Goal: Task Accomplishment & Management: Use online tool/utility

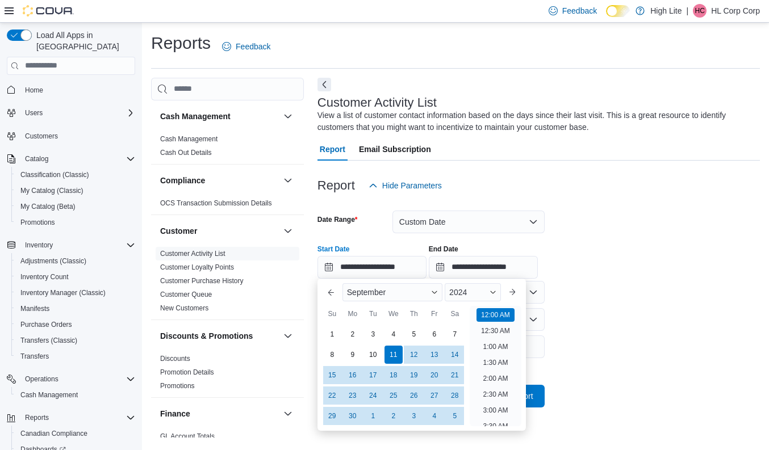
scroll to position [2, 0]
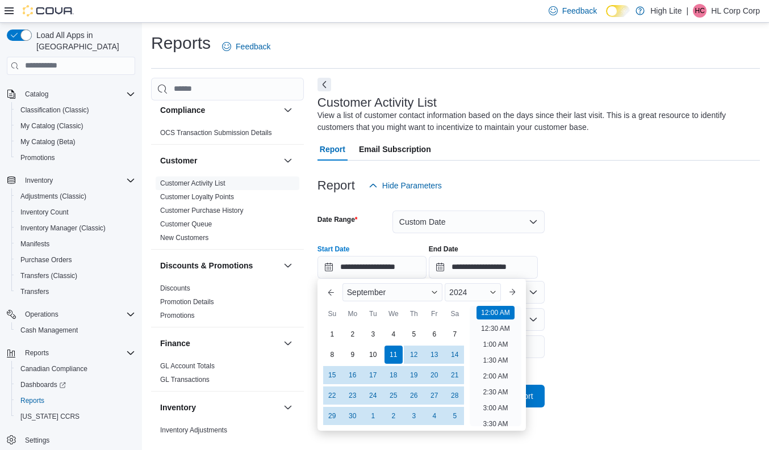
click at [520, 178] on div "Report Hide Parameters" at bounding box center [538, 185] width 442 height 23
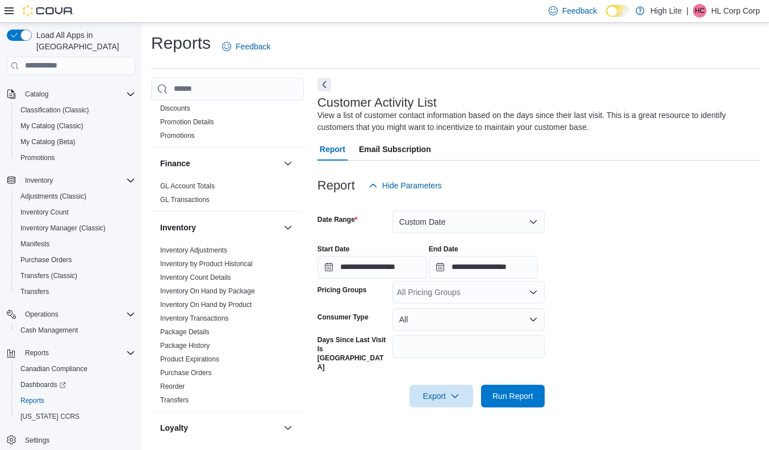
scroll to position [271, 0]
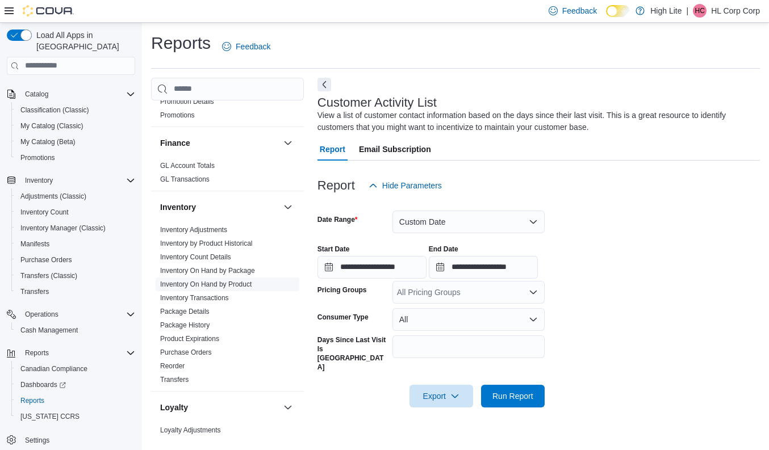
click at [203, 284] on link "Inventory On Hand by Product" at bounding box center [205, 285] width 91 height 8
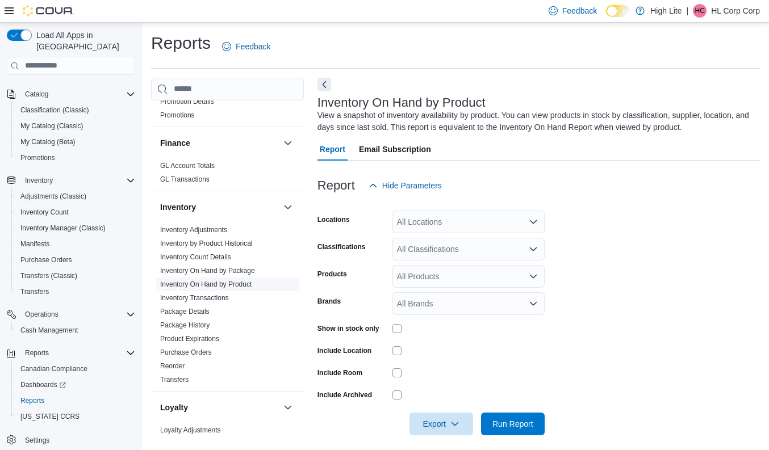
scroll to position [7, 0]
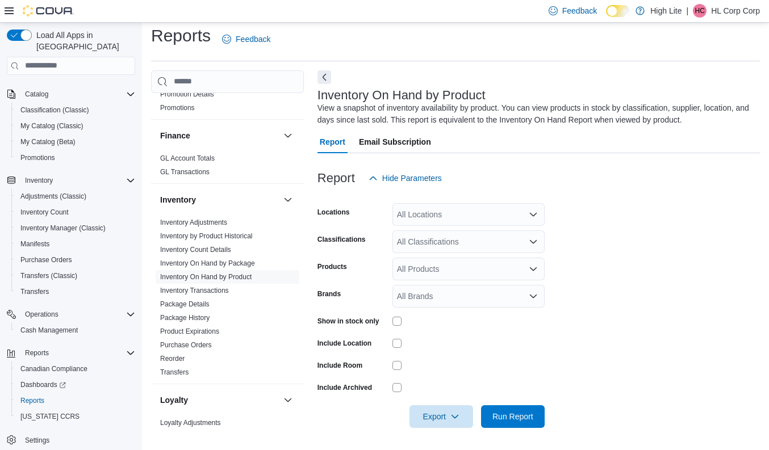
click at [416, 216] on div "All Locations" at bounding box center [468, 214] width 152 height 23
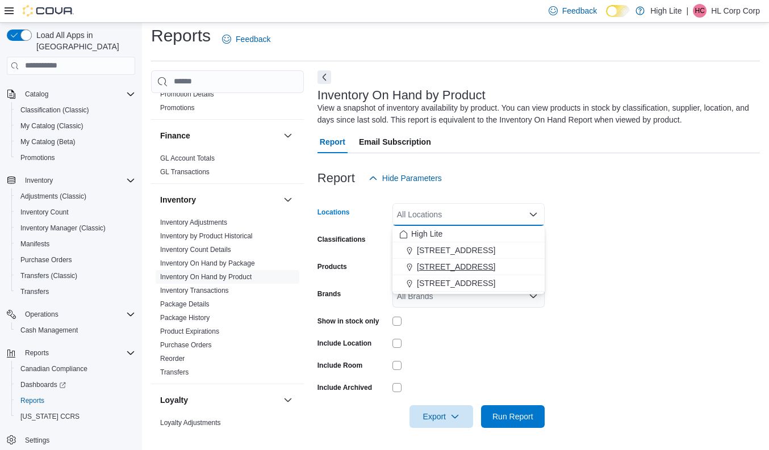
click at [428, 265] on span "[STREET_ADDRESS]" at bounding box center [456, 266] width 78 height 11
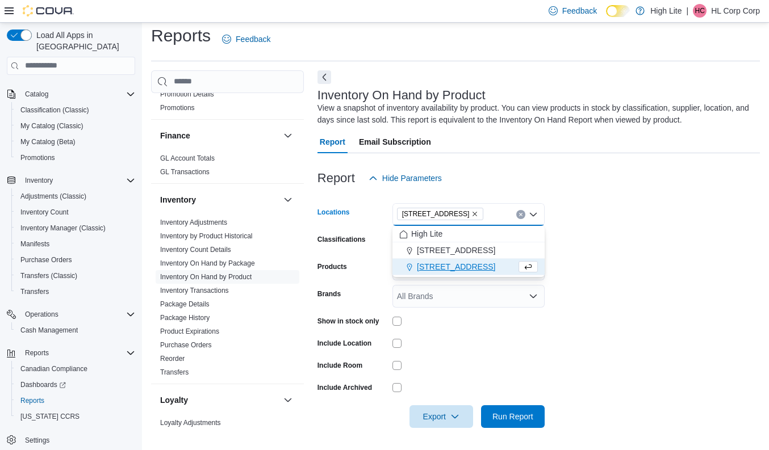
click at [457, 266] on span "[STREET_ADDRESS]" at bounding box center [456, 266] width 78 height 11
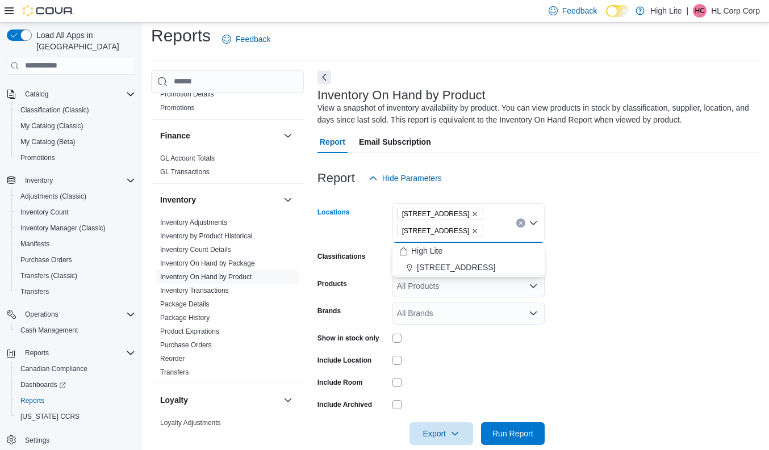
click at [604, 207] on form "Locations [STREET_ADDRESS] [STREET_ADDRESS][GEOGRAPHIC_DATA]. Selected. [STREET…" at bounding box center [538, 318] width 442 height 256
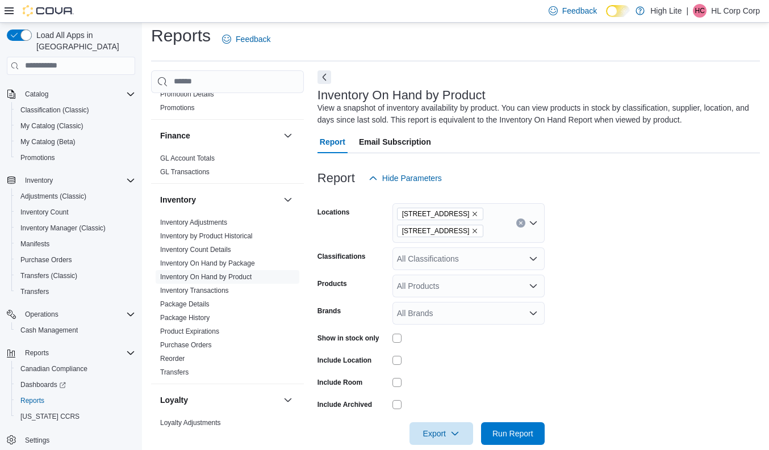
scroll to position [24, 0]
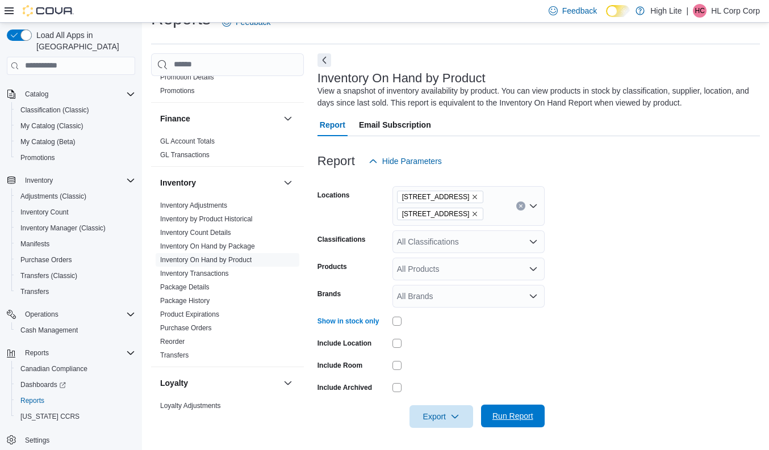
click at [508, 417] on span "Run Report" at bounding box center [512, 416] width 41 height 11
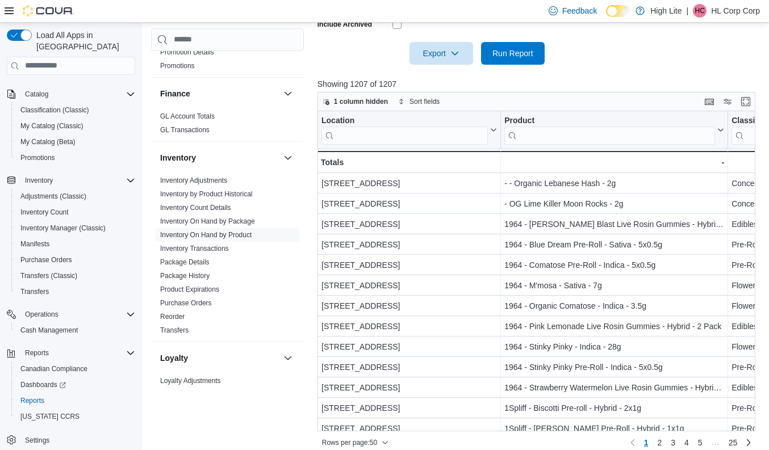
scroll to position [399, 0]
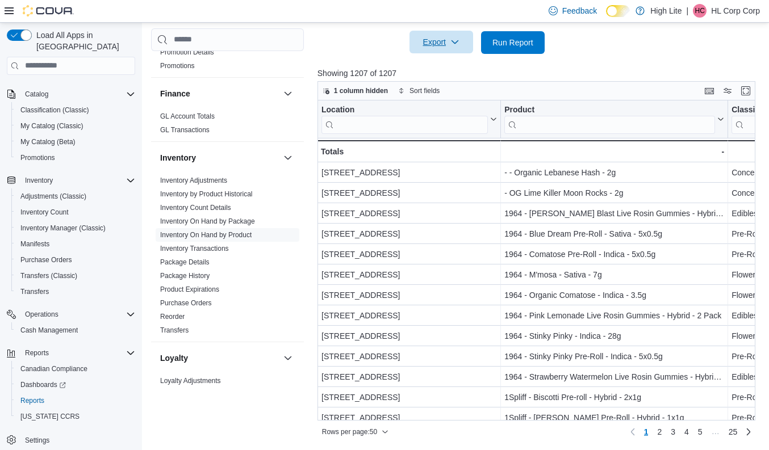
click at [465, 35] on span "Export" at bounding box center [441, 42] width 50 height 23
click at [458, 59] on button "Export to Excel" at bounding box center [441, 65] width 65 height 23
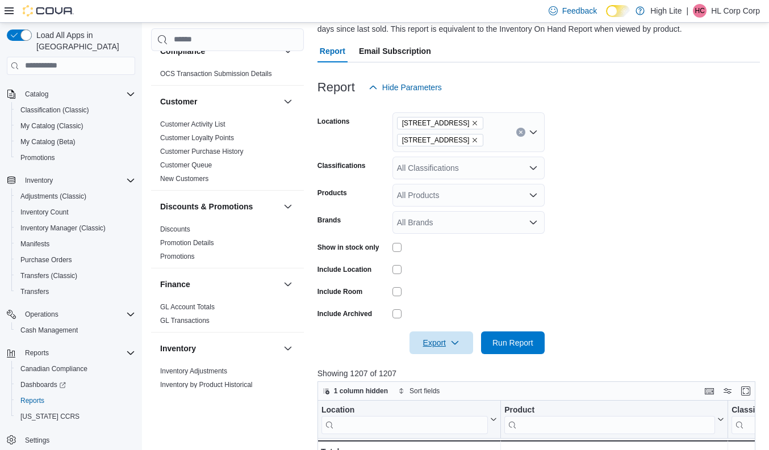
scroll to position [76, 0]
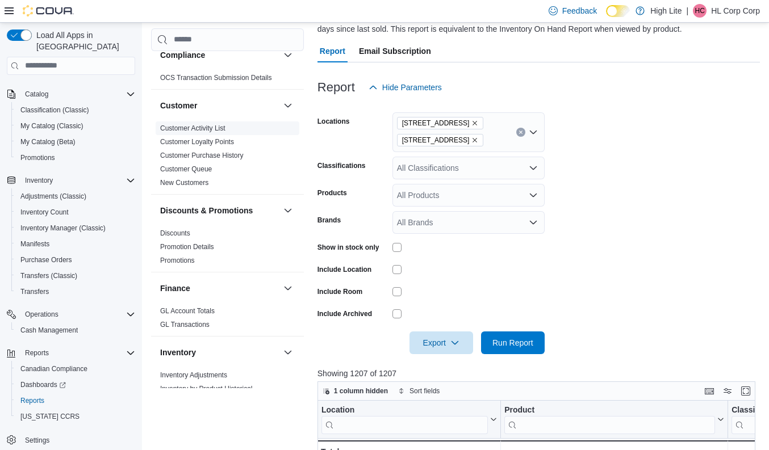
click at [207, 131] on link "Customer Activity List" at bounding box center [192, 128] width 65 height 8
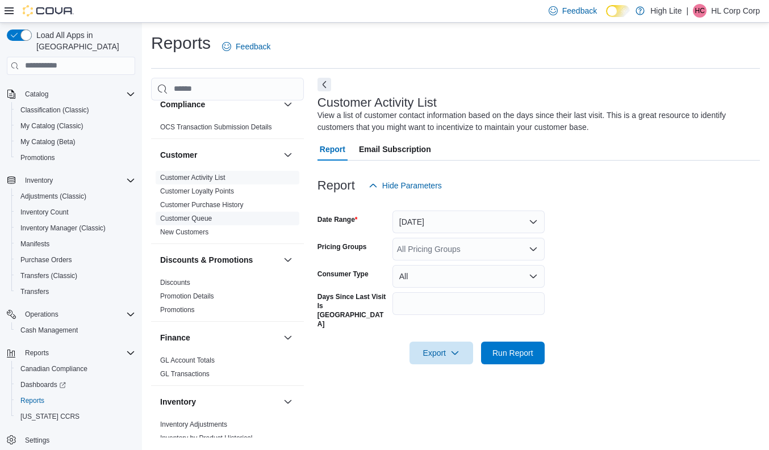
click at [193, 217] on link "Customer Queue" at bounding box center [186, 219] width 52 height 8
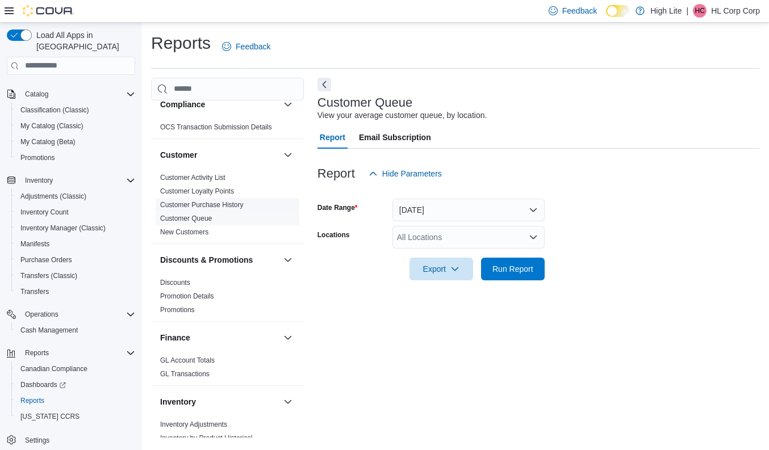
click at [217, 204] on link "Customer Purchase History" at bounding box center [201, 205] width 83 height 8
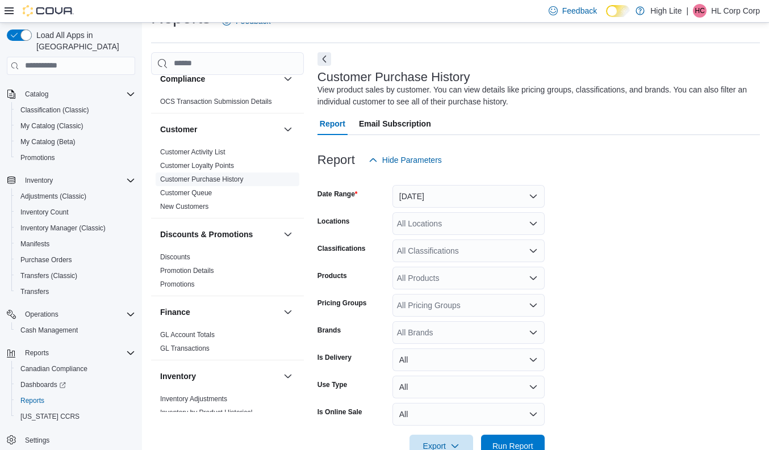
scroll to position [38, 0]
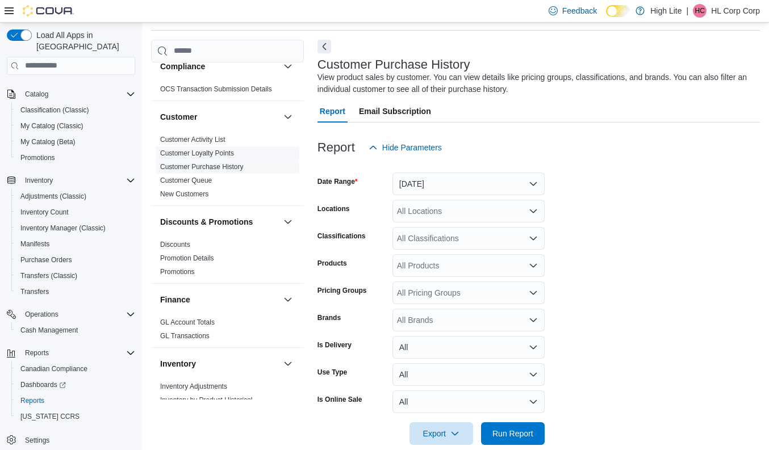
click at [205, 155] on link "Customer Loyalty Points" at bounding box center [197, 153] width 74 height 8
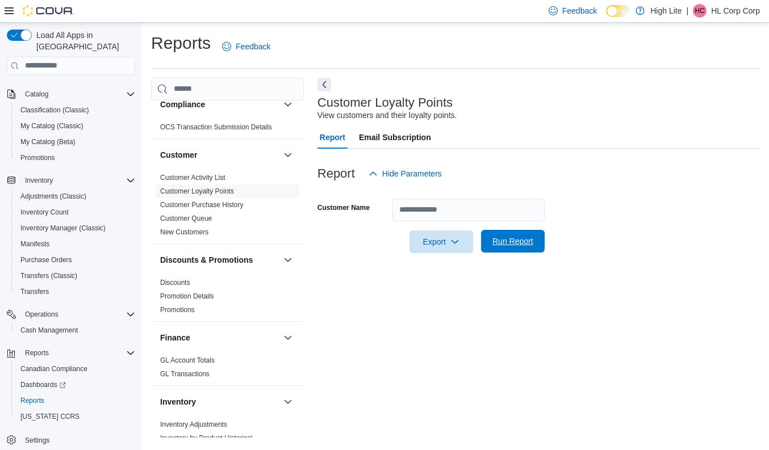
click at [494, 242] on span "Run Report" at bounding box center [512, 241] width 41 height 11
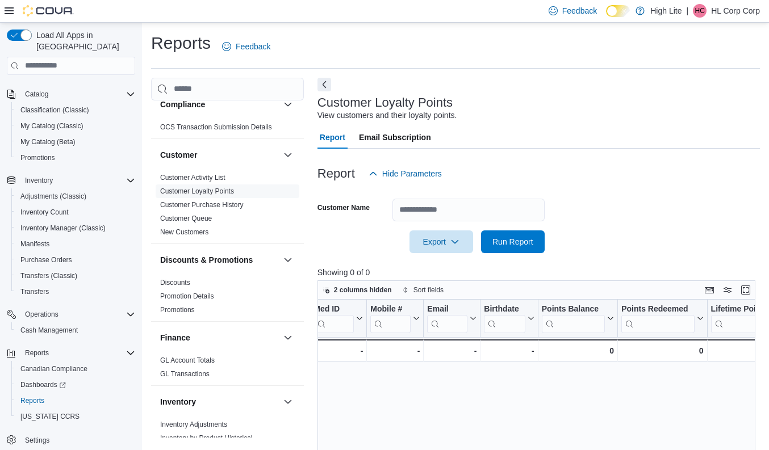
scroll to position [0, 155]
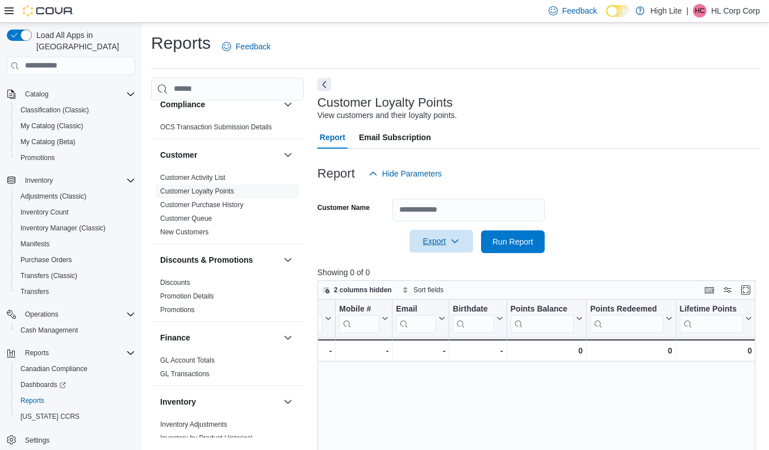
click at [446, 240] on span "Export" at bounding box center [441, 241] width 50 height 23
click at [454, 257] on button "Export to Excel" at bounding box center [441, 264] width 65 height 23
click at [216, 204] on link "Customer Purchase History" at bounding box center [201, 205] width 83 height 8
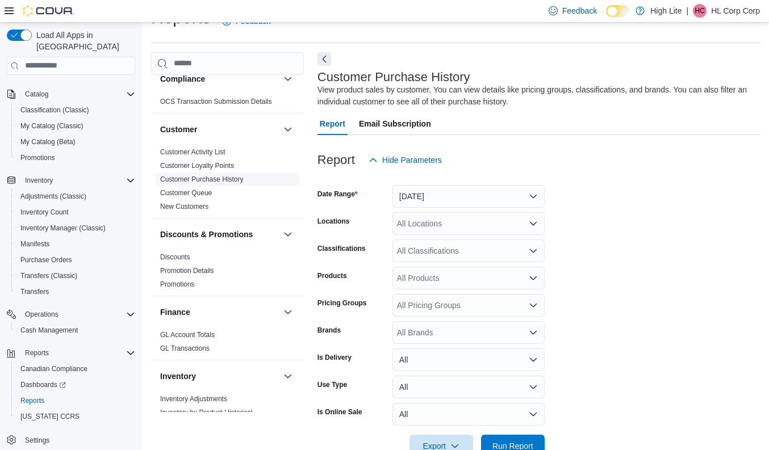
scroll to position [38, 0]
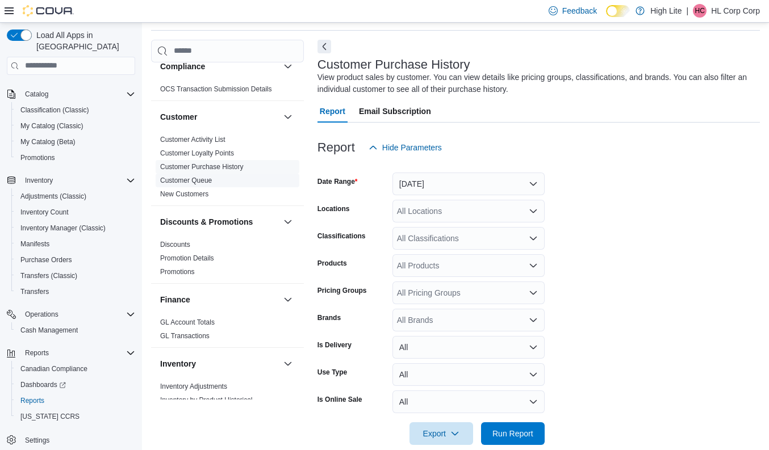
click at [203, 182] on link "Customer Queue" at bounding box center [186, 181] width 52 height 8
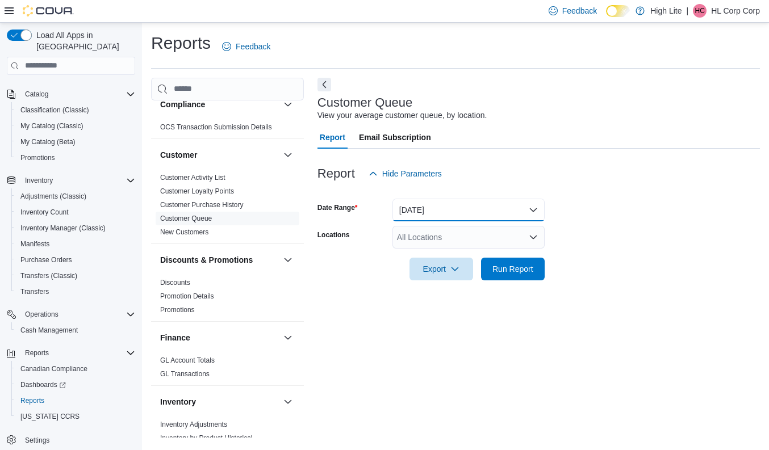
click at [430, 205] on button "[DATE]" at bounding box center [468, 210] width 152 height 23
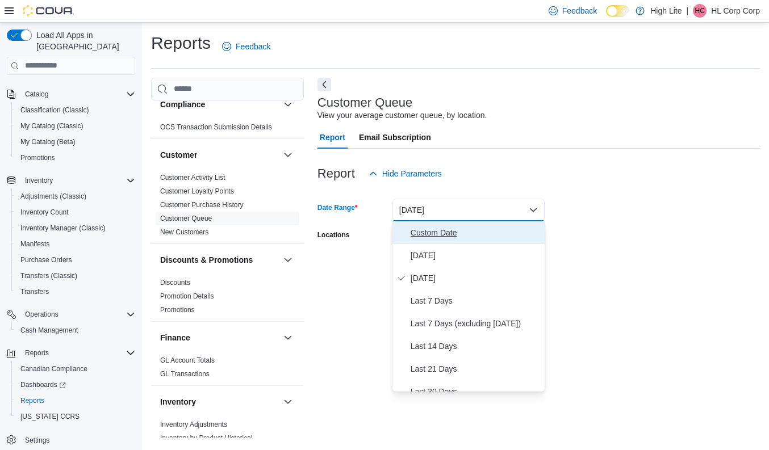
click at [431, 236] on span "Custom Date" at bounding box center [475, 233] width 129 height 14
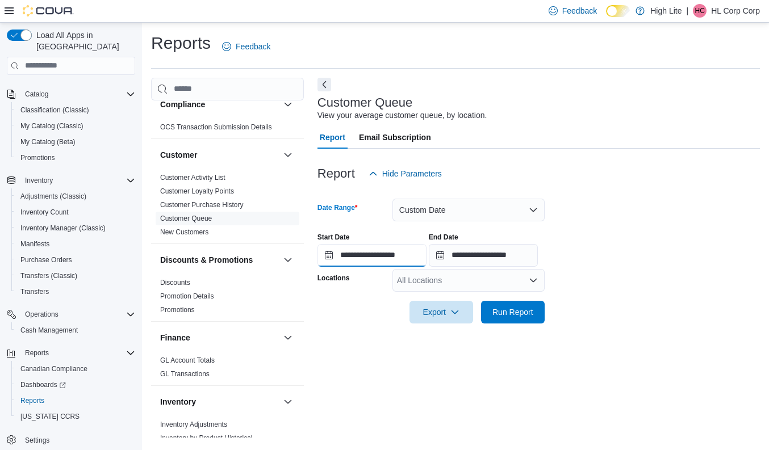
click at [328, 254] on input "**********" at bounding box center [371, 255] width 109 height 23
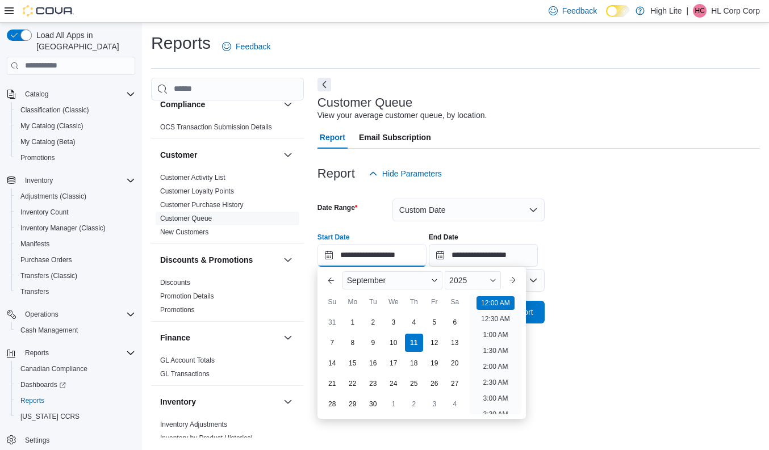
scroll to position [35, 0]
click at [400, 279] on div "September" at bounding box center [392, 280] width 100 height 18
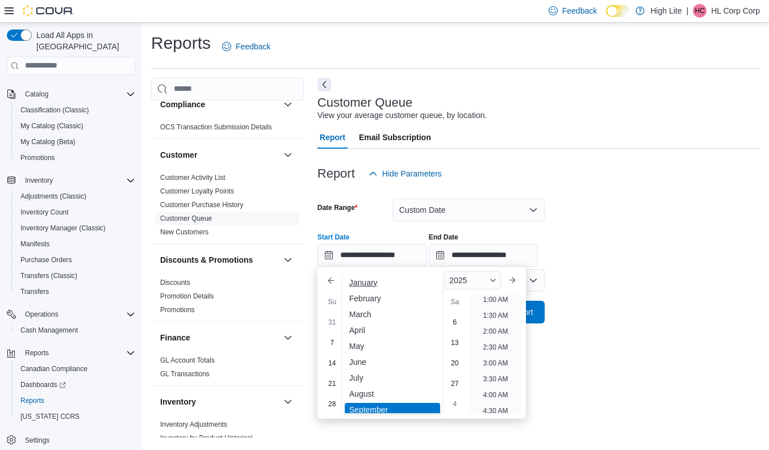
click at [375, 283] on div "January" at bounding box center [392, 283] width 95 height 14
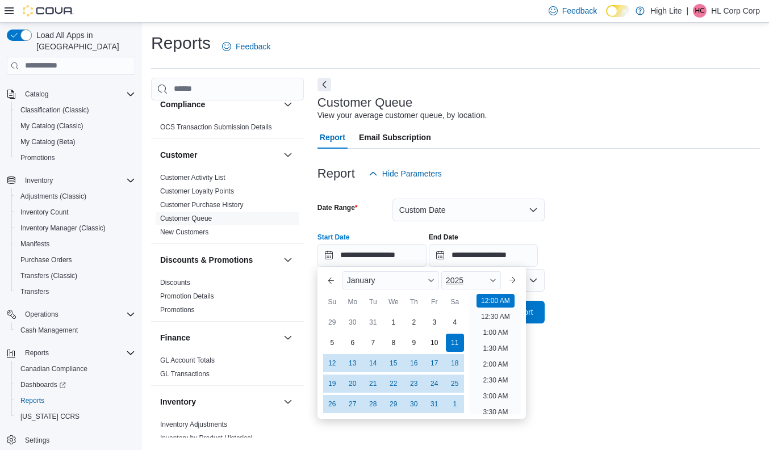
click at [476, 283] on div "2025" at bounding box center [471, 280] width 60 height 18
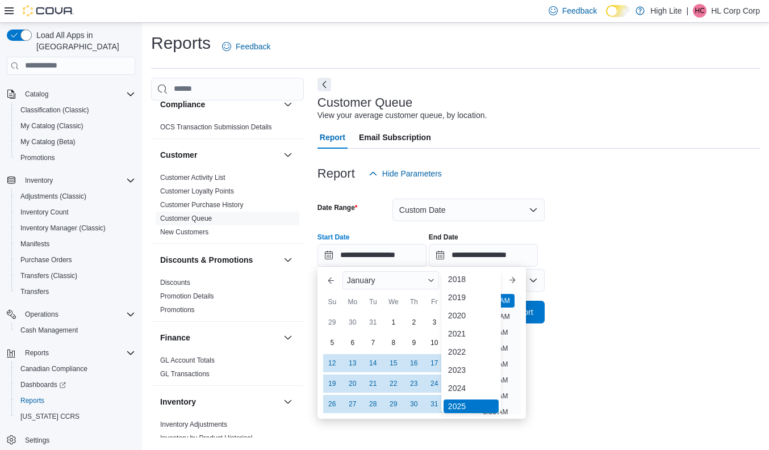
scroll to position [0, 0]
click at [461, 281] on div "2018" at bounding box center [471, 283] width 55 height 14
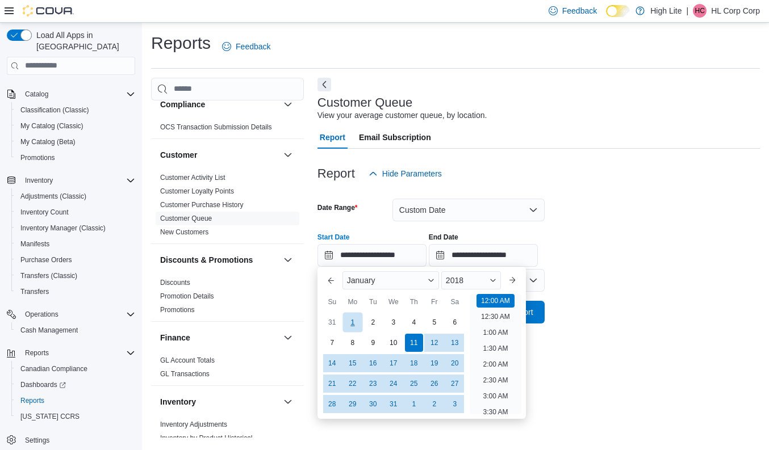
click at [352, 319] on div "1" at bounding box center [352, 322] width 20 height 20
type input "**********"
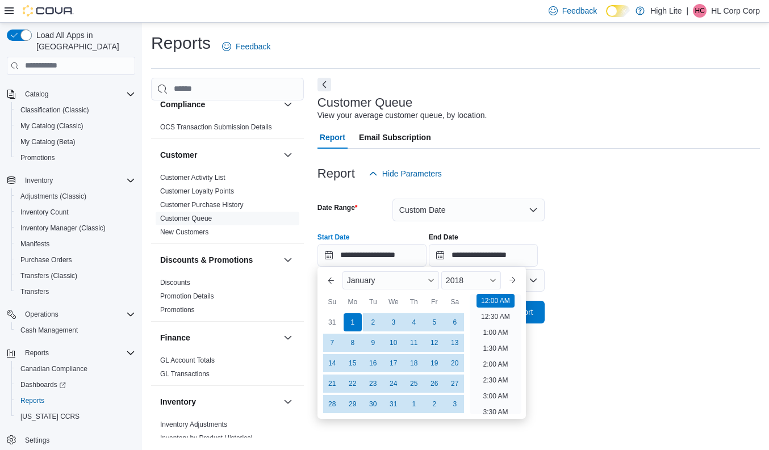
click at [635, 285] on form "**********" at bounding box center [538, 254] width 442 height 139
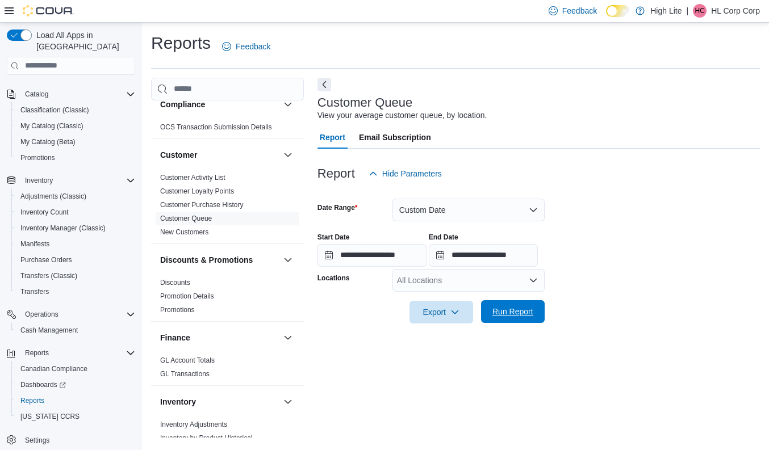
click at [538, 308] on button "Run Report" at bounding box center [513, 311] width 64 height 23
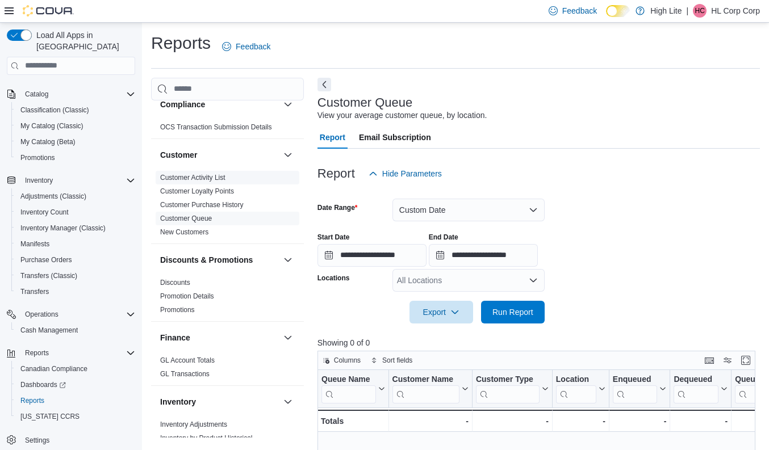
click at [204, 177] on link "Customer Activity List" at bounding box center [192, 178] width 65 height 8
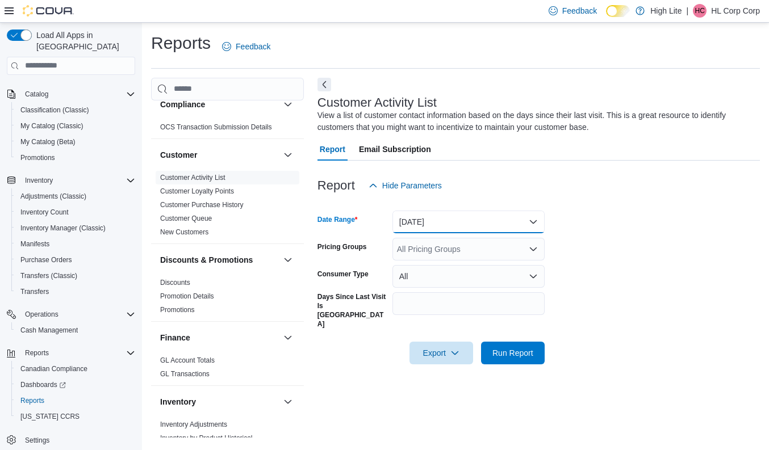
click at [424, 220] on button "[DATE]" at bounding box center [468, 222] width 152 height 23
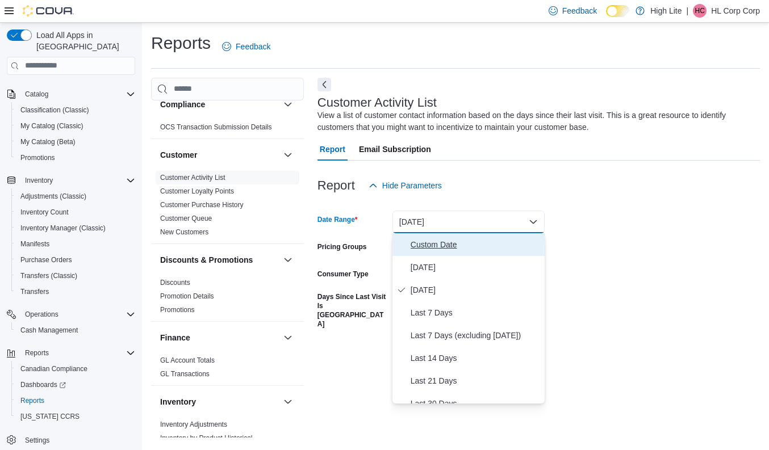
click at [419, 244] on span "Custom Date" at bounding box center [475, 245] width 129 height 14
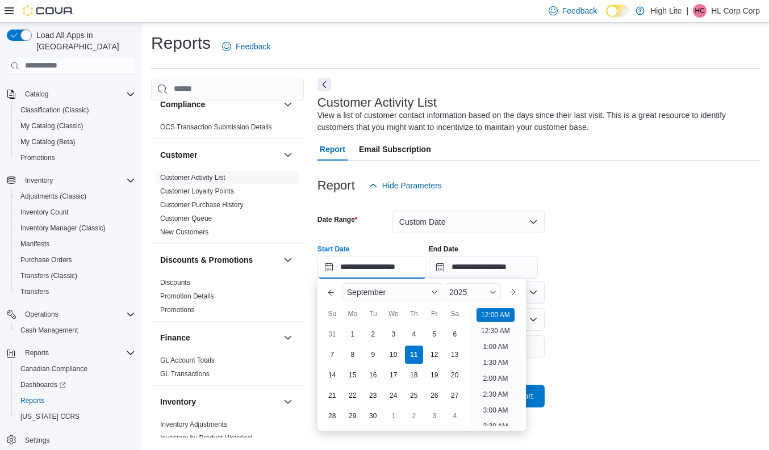
click at [336, 267] on input "**********" at bounding box center [371, 267] width 109 height 23
click at [386, 291] on span "September" at bounding box center [366, 292] width 39 height 9
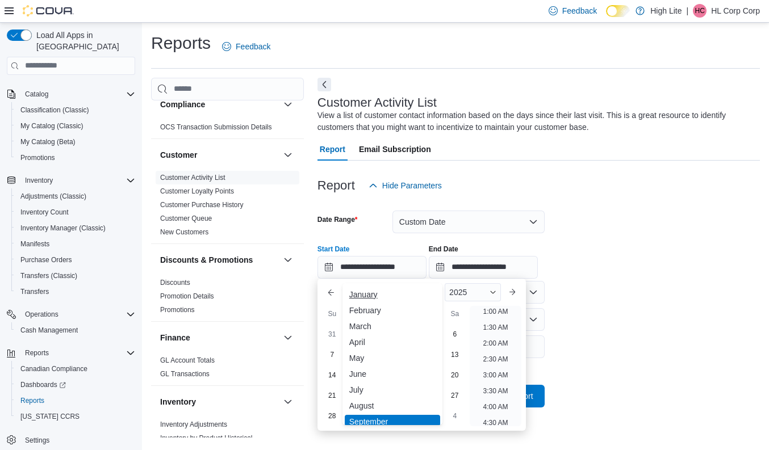
click at [373, 299] on div "January" at bounding box center [392, 295] width 95 height 14
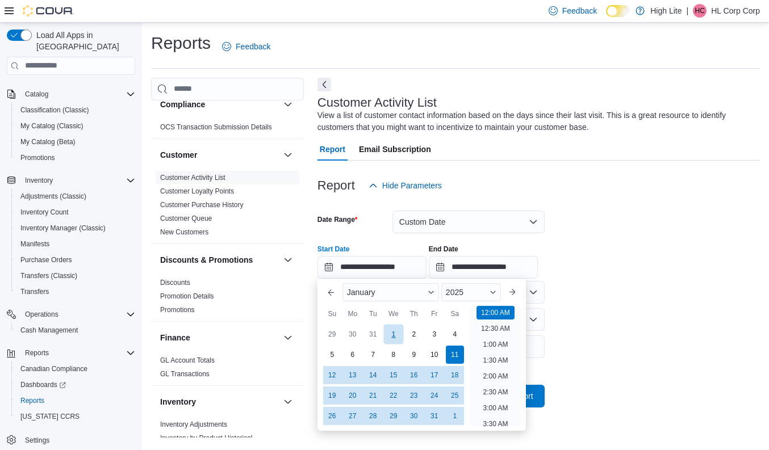
click at [392, 333] on div "1" at bounding box center [393, 334] width 20 height 20
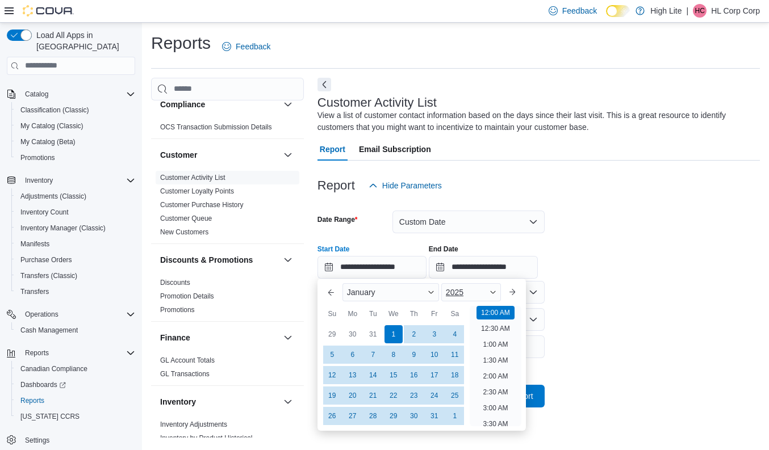
click at [480, 289] on div "2025" at bounding box center [471, 292] width 60 height 18
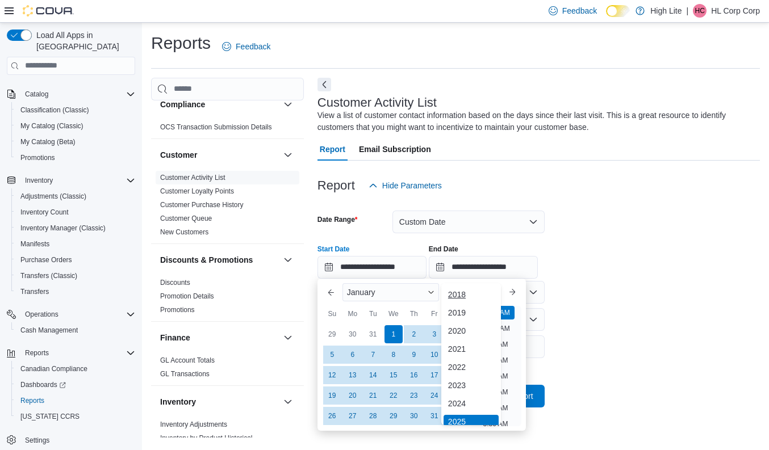
scroll to position [3, 0]
click at [468, 289] on div "2018" at bounding box center [471, 292] width 55 height 14
type input "**********"
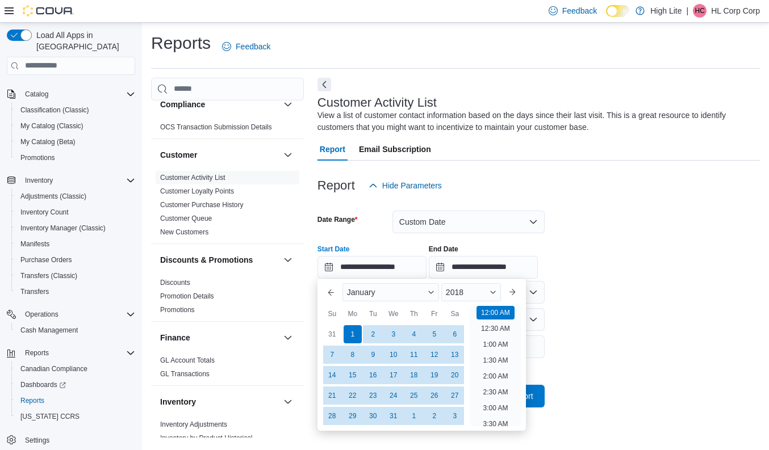
click at [594, 263] on div "**********" at bounding box center [538, 257] width 442 height 43
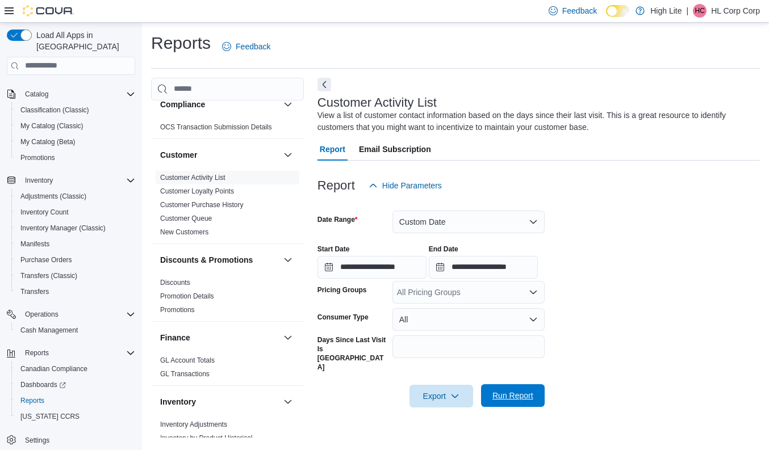
click at [519, 390] on span "Run Report" at bounding box center [512, 395] width 41 height 11
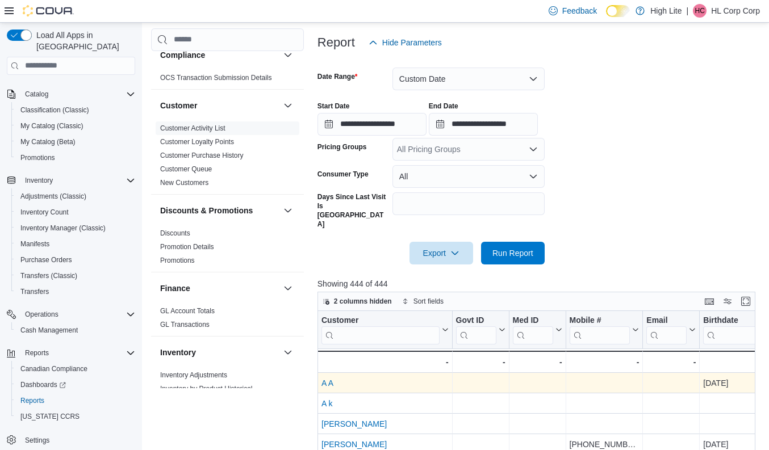
scroll to position [120, 0]
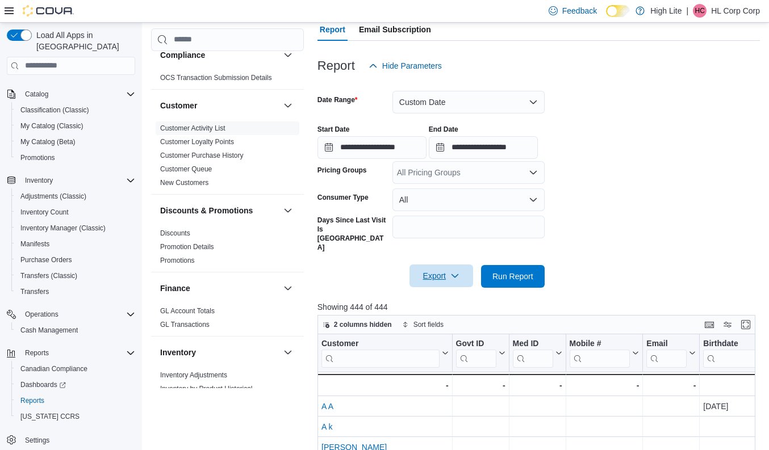
click at [459, 271] on icon "button" at bounding box center [454, 275] width 9 height 9
click at [455, 284] on span "Export to Excel" at bounding box center [441, 281] width 51 height 9
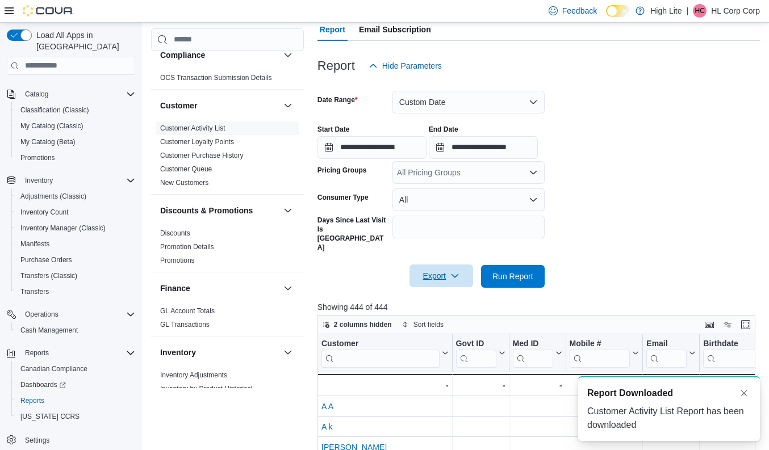
scroll to position [0, 0]
click at [190, 169] on link "Customer Queue" at bounding box center [186, 169] width 52 height 8
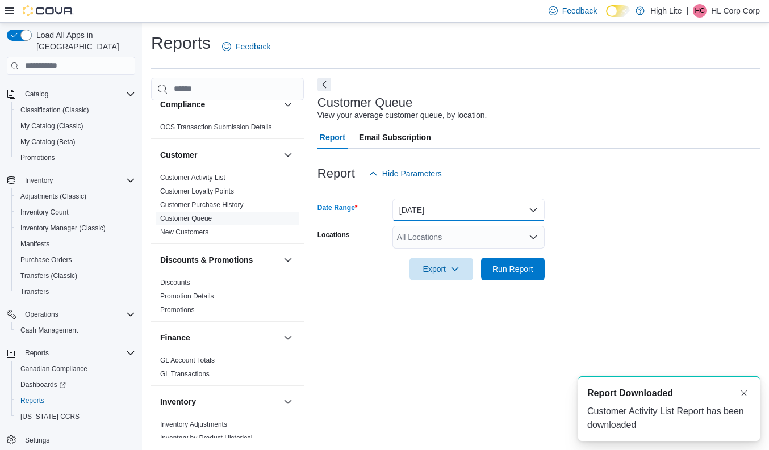
click at [416, 208] on button "[DATE]" at bounding box center [468, 210] width 152 height 23
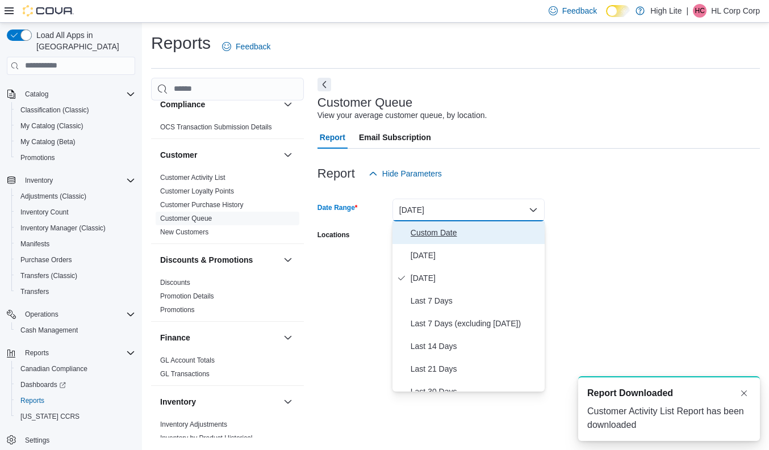
click at [422, 234] on span "Custom Date" at bounding box center [475, 233] width 129 height 14
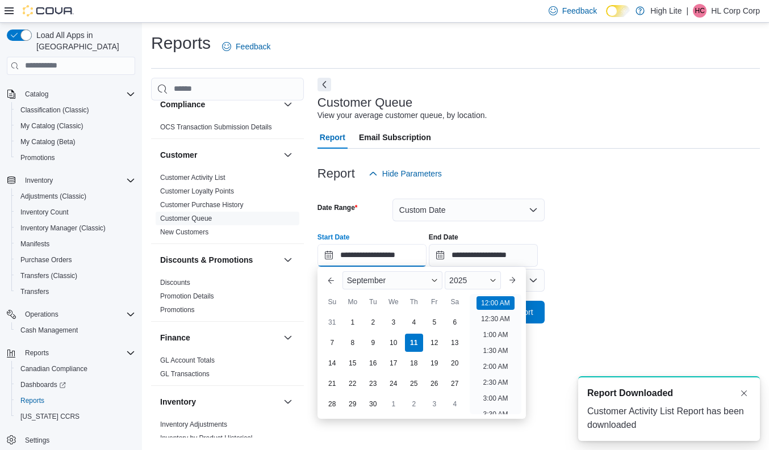
click at [331, 257] on input "**********" at bounding box center [371, 255] width 109 height 23
click at [382, 281] on span "September" at bounding box center [366, 280] width 39 height 9
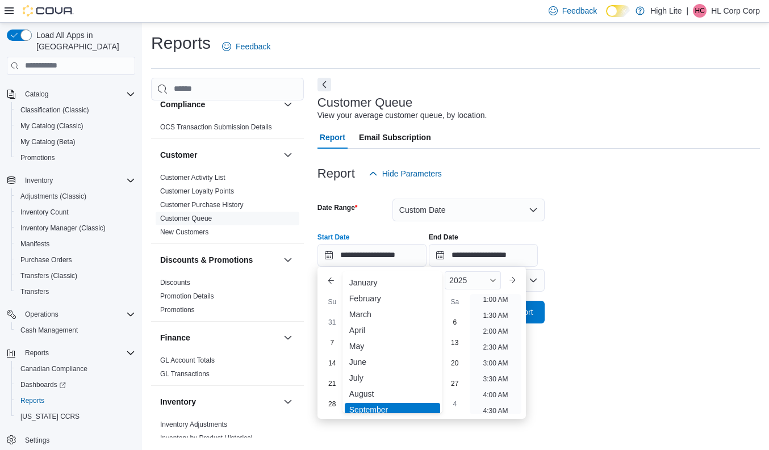
scroll to position [2, 0]
click at [371, 280] on div "January" at bounding box center [392, 283] width 95 height 14
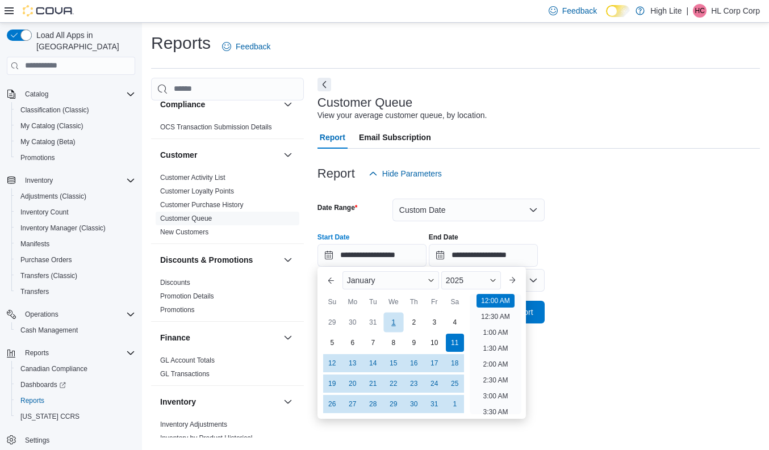
click at [391, 322] on div "1" at bounding box center [393, 322] width 20 height 20
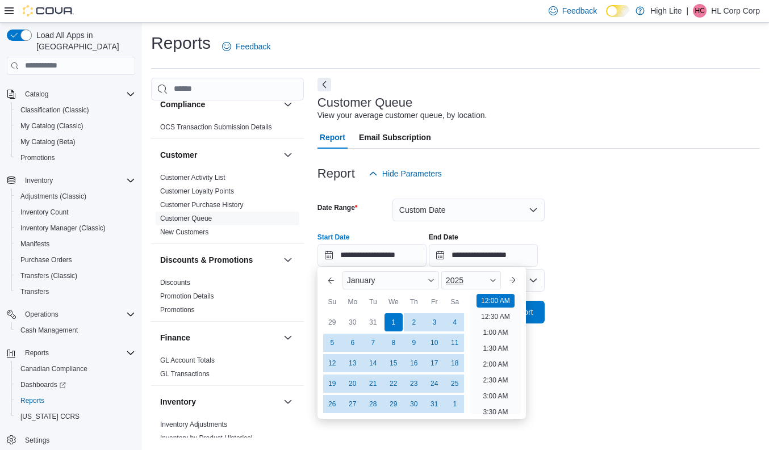
click at [470, 282] on div "2025" at bounding box center [471, 280] width 60 height 18
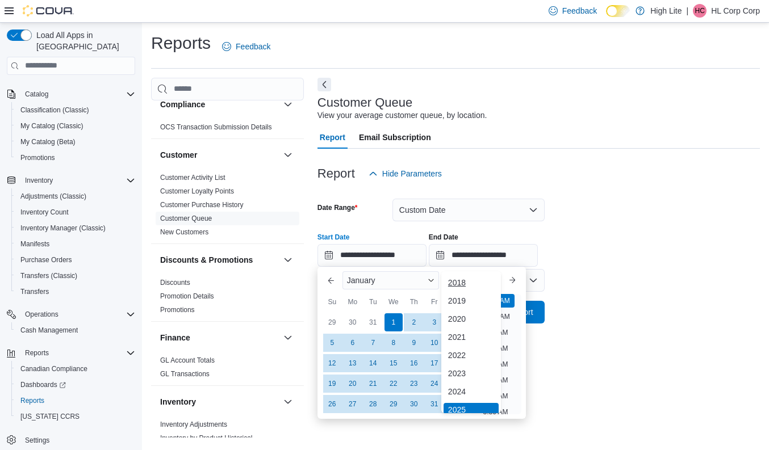
scroll to position [3, 0]
click at [466, 279] on div "2018" at bounding box center [471, 280] width 55 height 14
type input "**********"
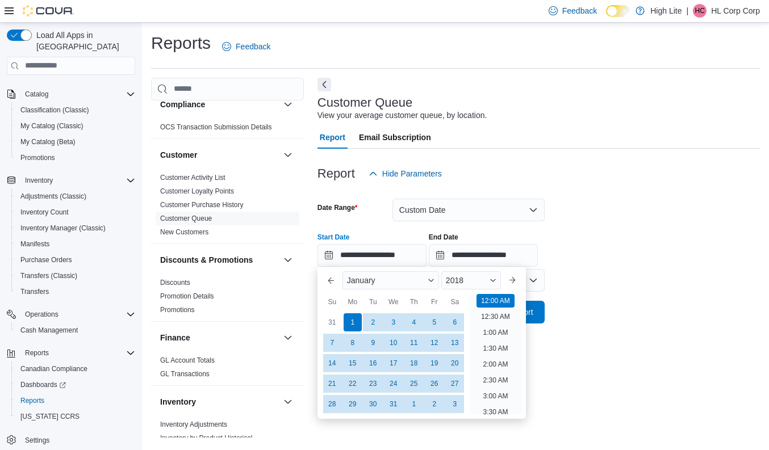
click at [600, 260] on div "**********" at bounding box center [538, 245] width 442 height 43
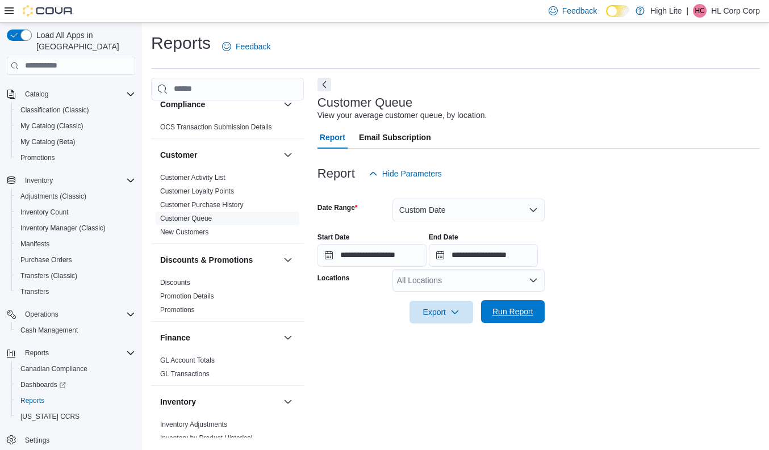
click at [523, 312] on span "Run Report" at bounding box center [512, 311] width 41 height 11
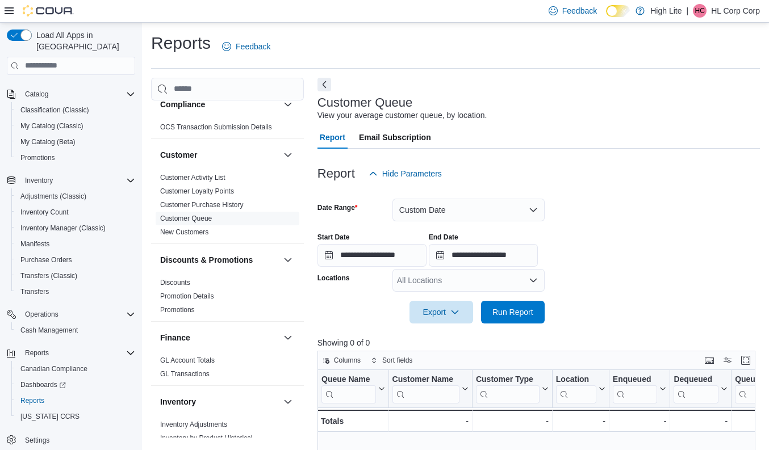
click at [512, 283] on div "All Locations" at bounding box center [468, 280] width 152 height 23
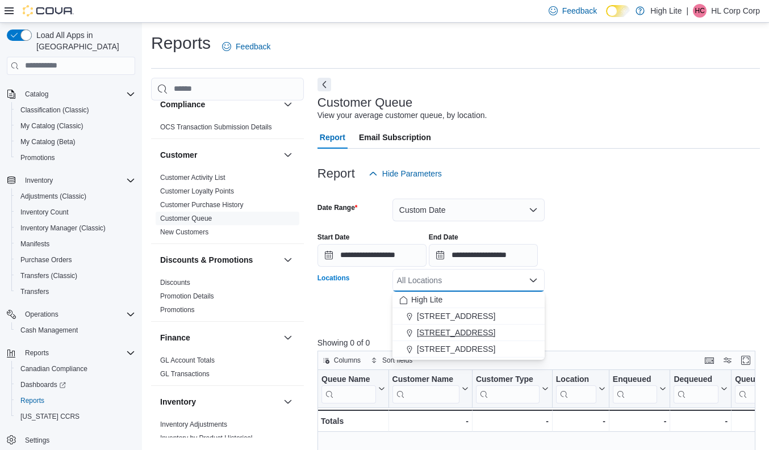
click at [453, 329] on span "[STREET_ADDRESS]" at bounding box center [456, 332] width 78 height 11
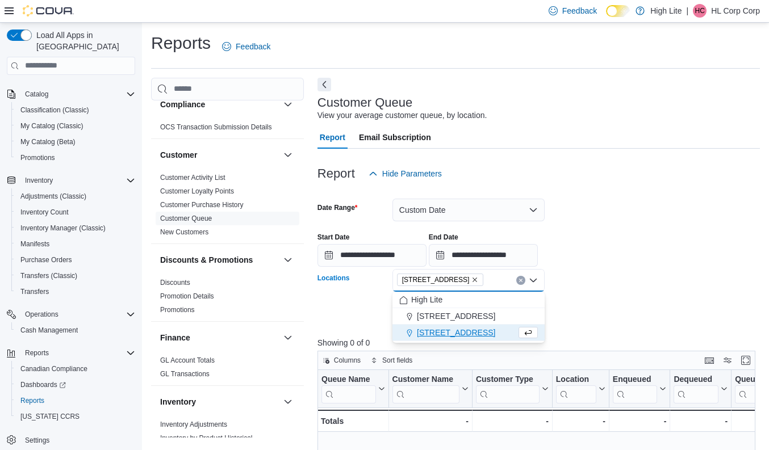
click at [452, 333] on span "[STREET_ADDRESS]" at bounding box center [456, 332] width 78 height 11
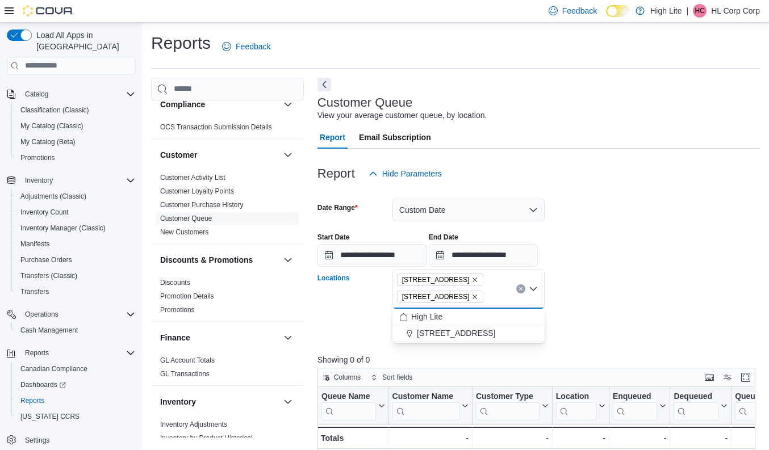
click at [575, 303] on form "**********" at bounding box center [538, 263] width 442 height 156
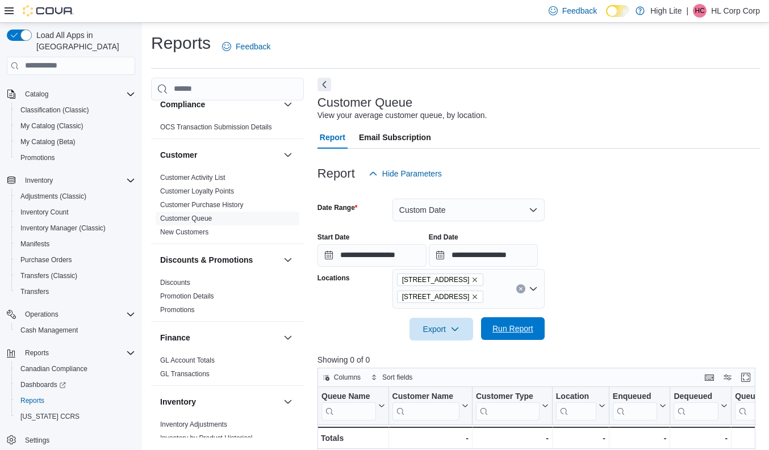
click at [501, 324] on span "Run Report" at bounding box center [512, 328] width 41 height 11
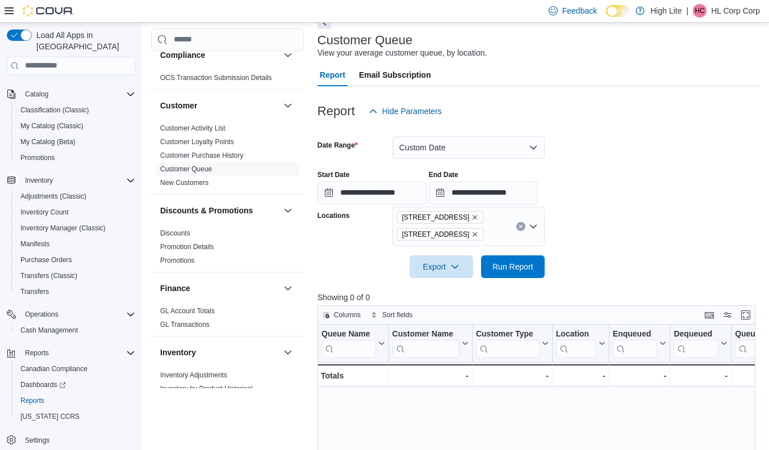
scroll to position [63, 0]
click at [202, 157] on link "Customer Purchase History" at bounding box center [201, 156] width 83 height 8
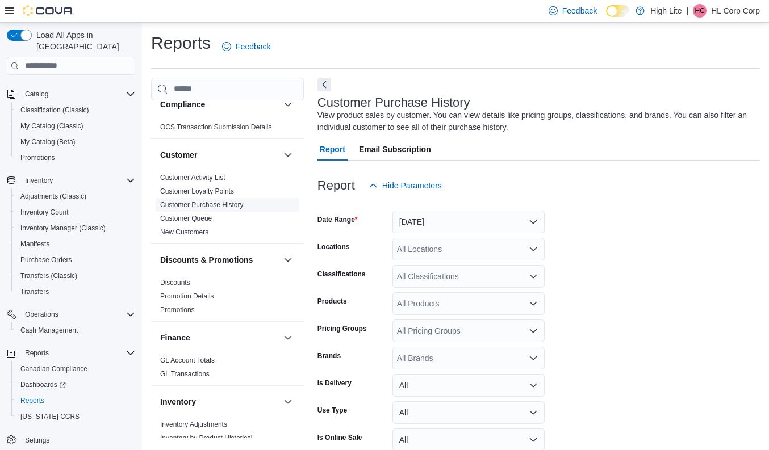
scroll to position [38, 0]
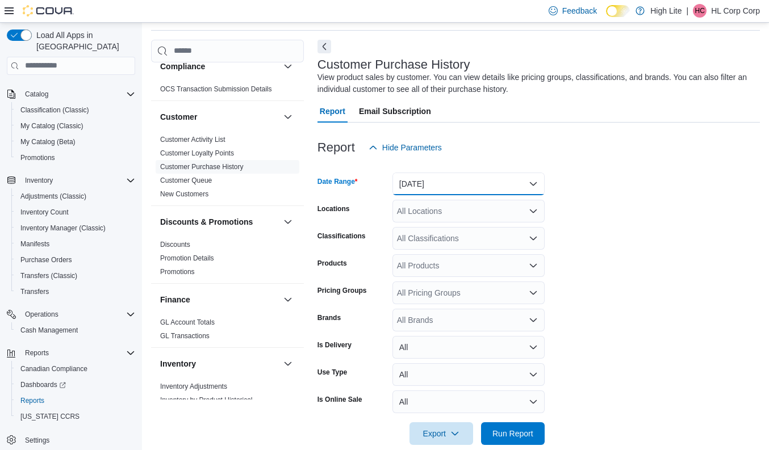
click at [437, 186] on button "[DATE]" at bounding box center [468, 184] width 152 height 23
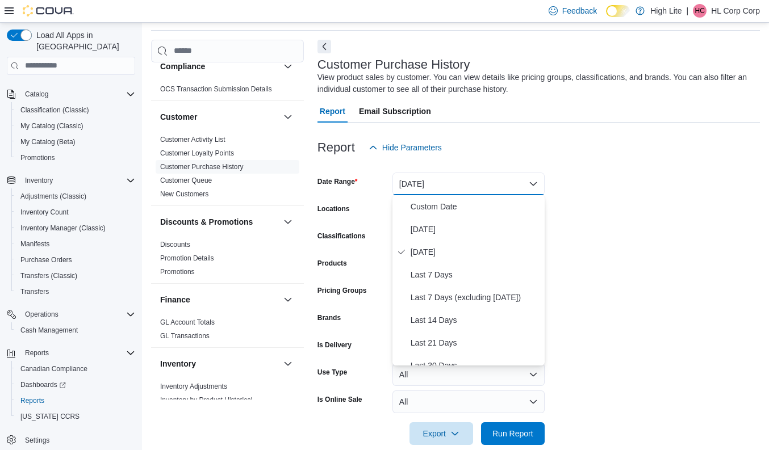
click at [500, 139] on div "Report Hide Parameters" at bounding box center [538, 147] width 442 height 23
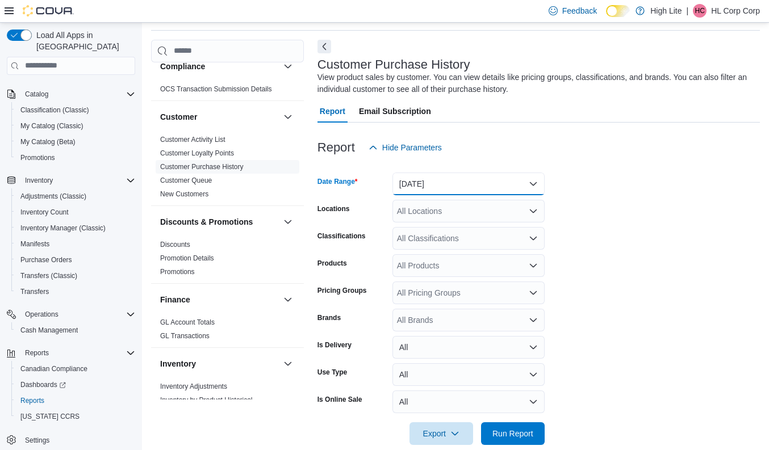
click at [430, 187] on button "[DATE]" at bounding box center [468, 184] width 152 height 23
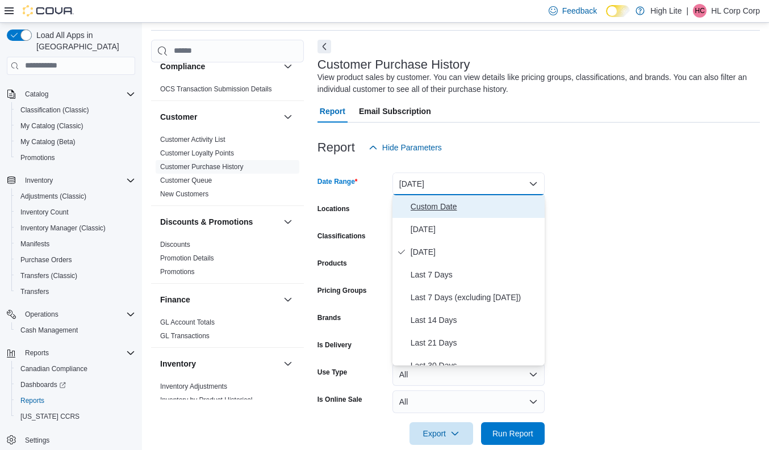
click at [430, 201] on span "Custom Date" at bounding box center [475, 207] width 129 height 14
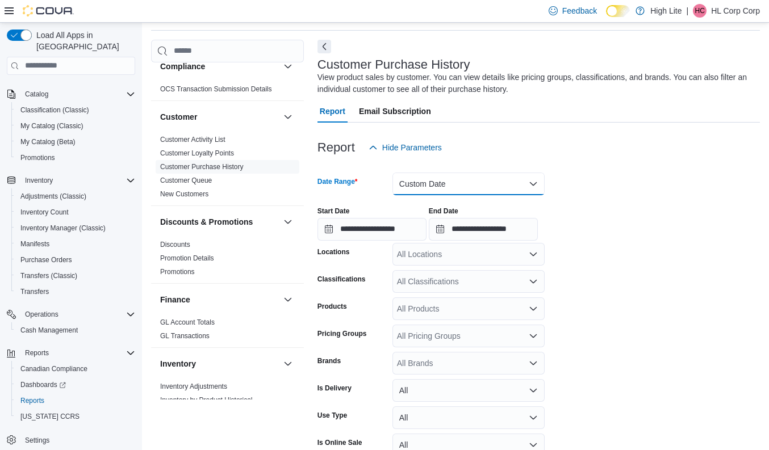
click at [480, 178] on button "Custom Date" at bounding box center [468, 184] width 152 height 23
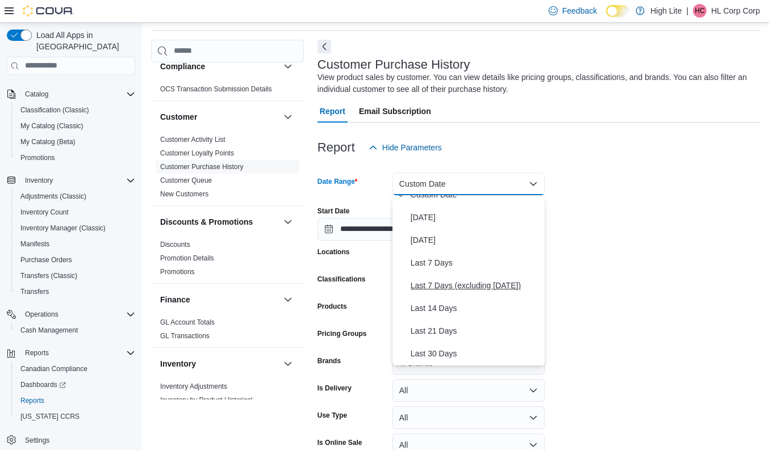
scroll to position [170, 0]
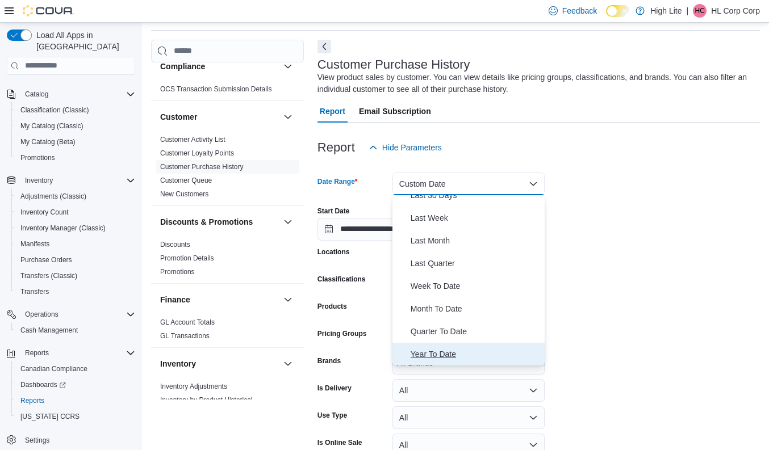
click at [424, 350] on span "Year To Date" at bounding box center [475, 355] width 129 height 14
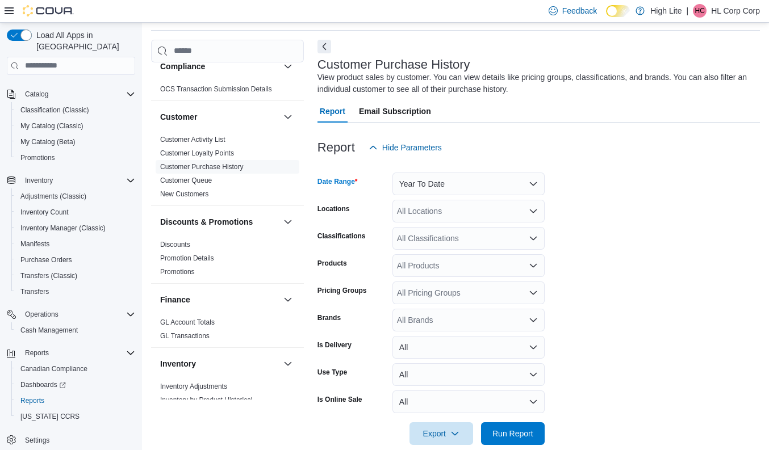
click at [508, 211] on div "All Locations" at bounding box center [468, 211] width 152 height 23
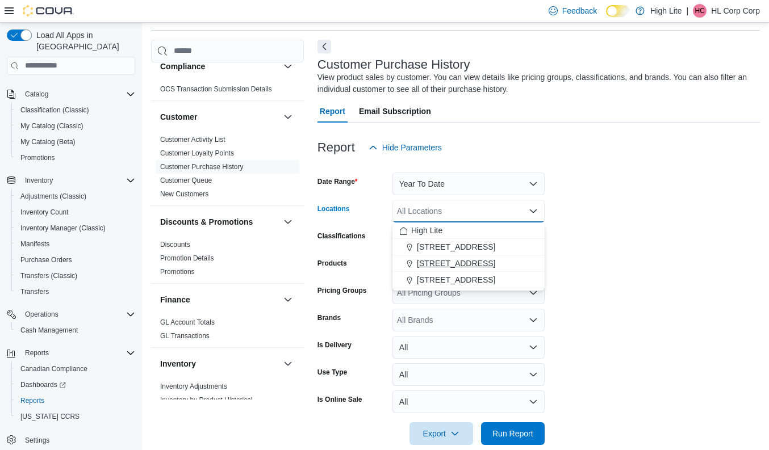
click at [450, 264] on span "[STREET_ADDRESS]" at bounding box center [456, 263] width 78 height 11
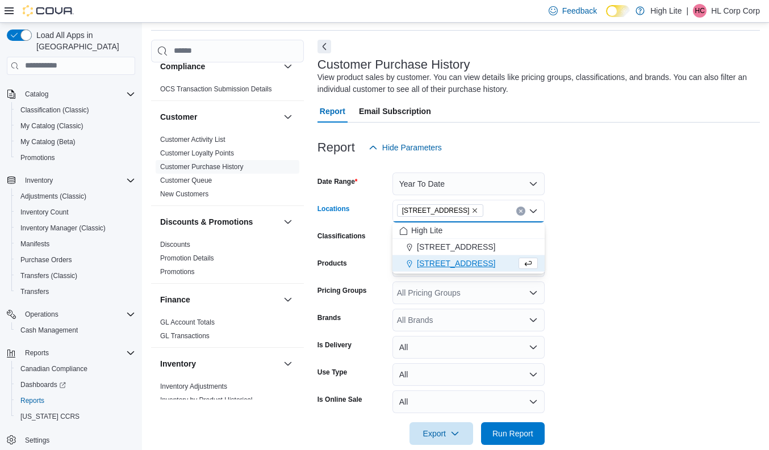
click at [445, 266] on span "[STREET_ADDRESS]" at bounding box center [456, 263] width 78 height 11
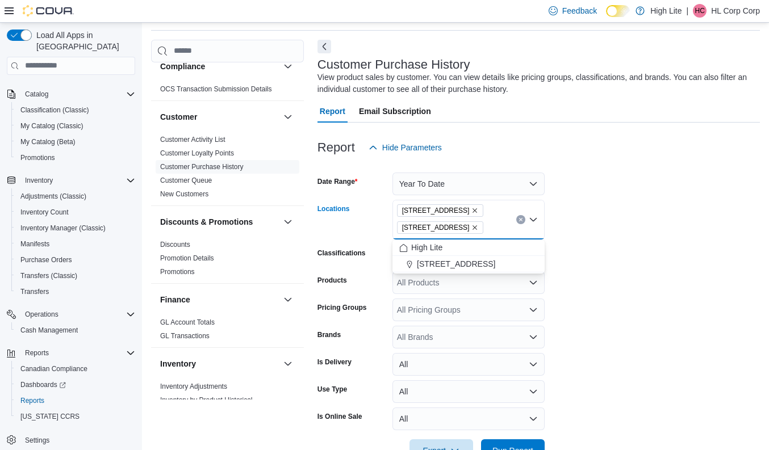
click at [599, 248] on form "Date Range Year To Date Locations [STREET_ADDRESS] [STREET_ADDRESS][GEOGRAPHIC_…" at bounding box center [538, 310] width 442 height 303
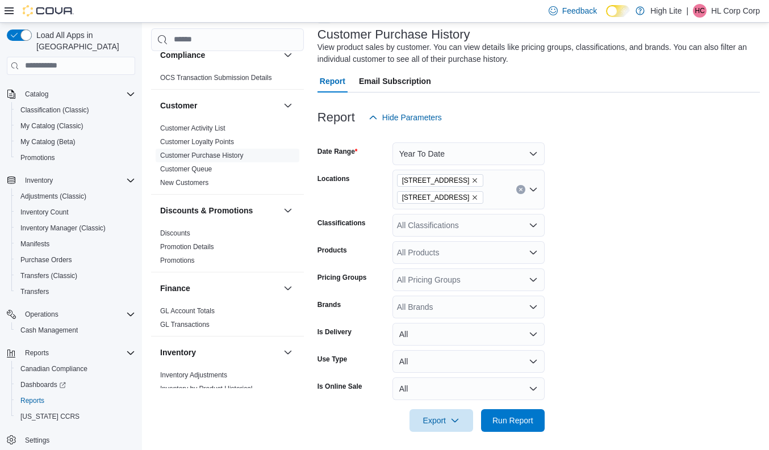
scroll to position [72, 0]
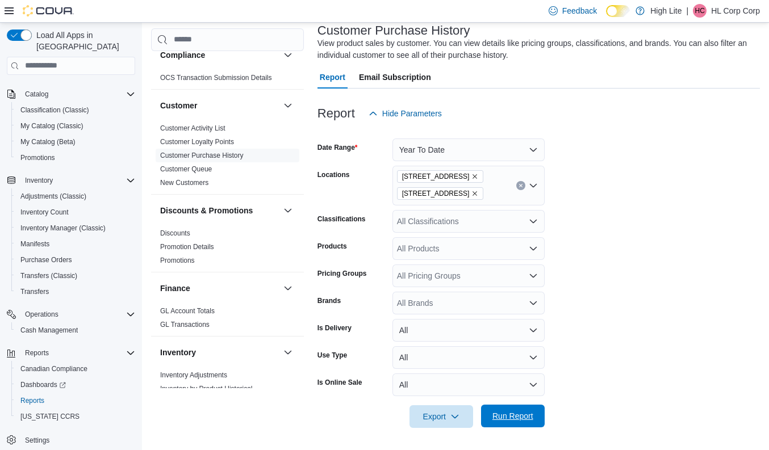
click at [506, 416] on span "Run Report" at bounding box center [512, 416] width 41 height 11
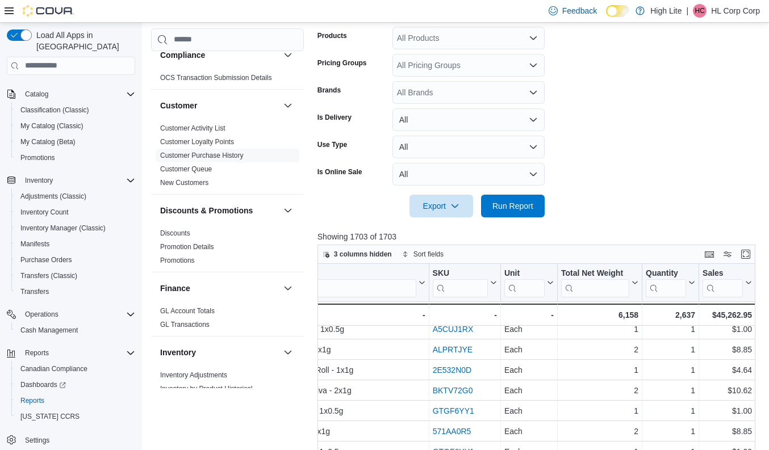
scroll to position [446, 0]
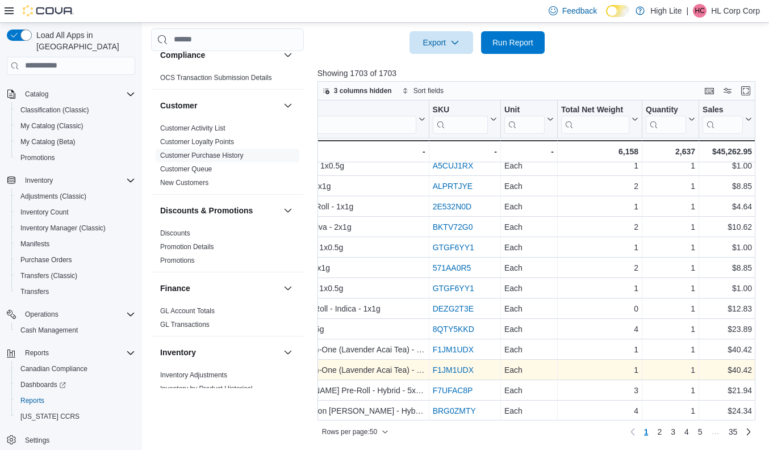
scroll to position [72, 0]
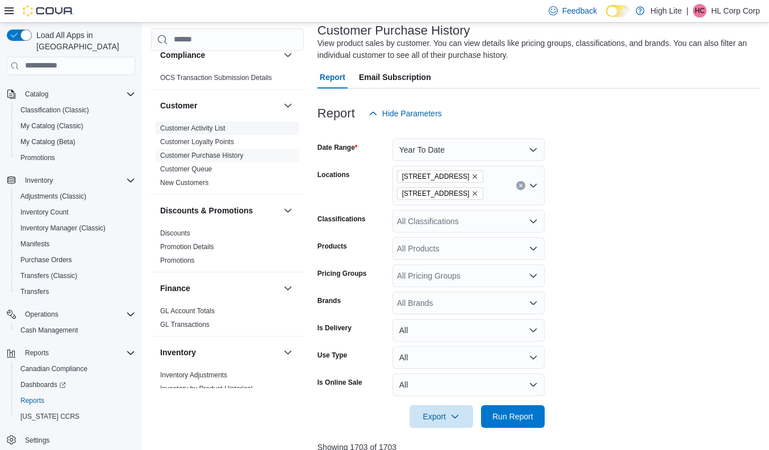
click at [200, 128] on link "Customer Activity List" at bounding box center [192, 128] width 65 height 8
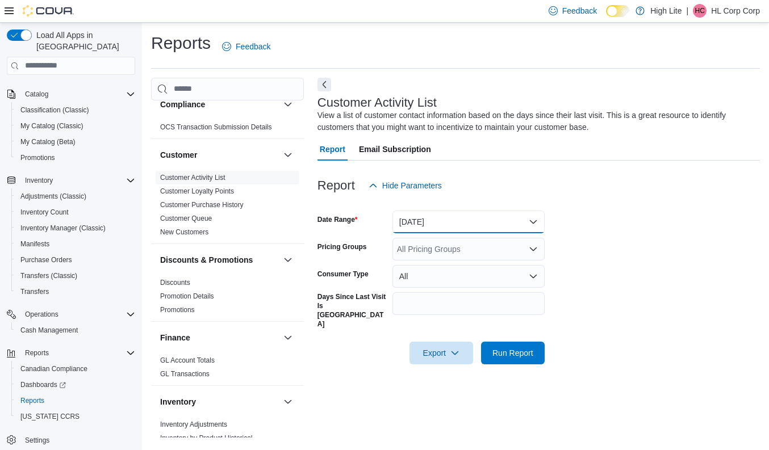
click at [457, 222] on button "[DATE]" at bounding box center [468, 222] width 152 height 23
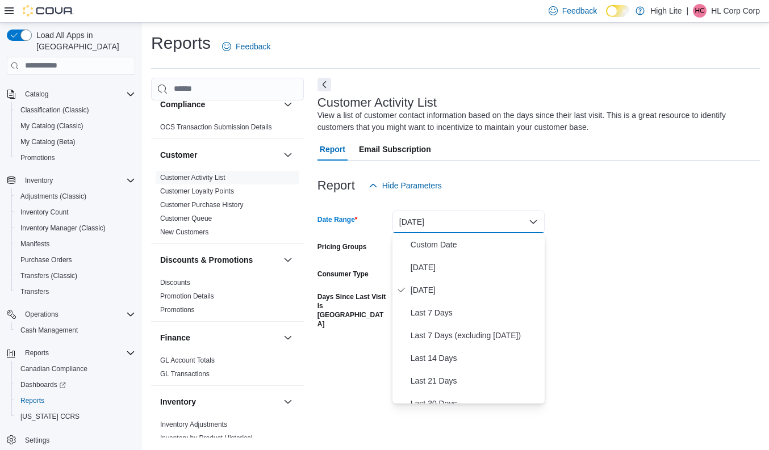
click at [471, 194] on div "Report Hide Parameters" at bounding box center [538, 185] width 442 height 23
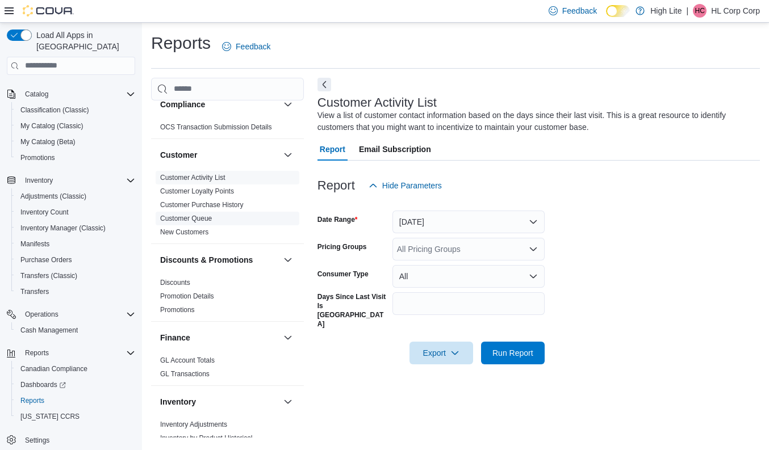
click at [204, 216] on link "Customer Queue" at bounding box center [186, 219] width 52 height 8
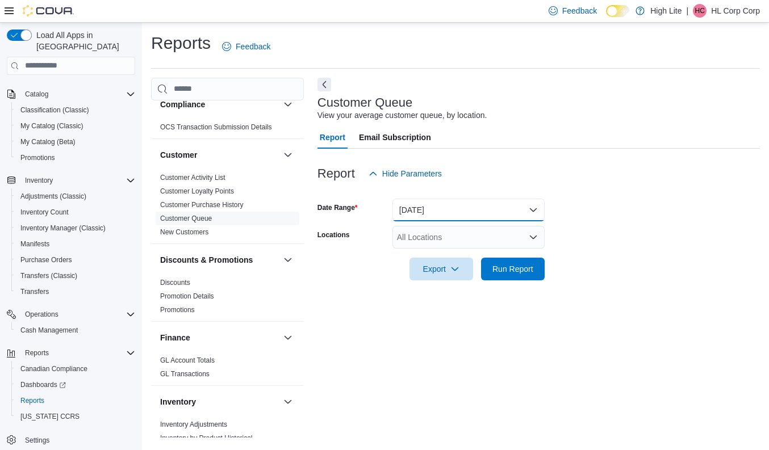
click at [426, 207] on button "[DATE]" at bounding box center [468, 210] width 152 height 23
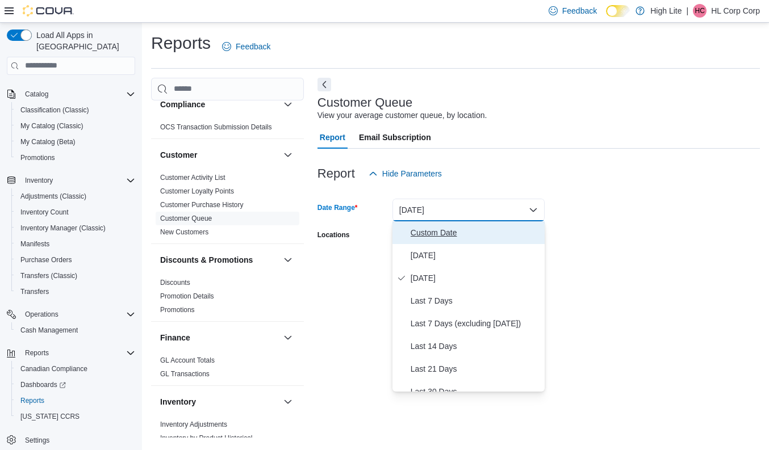
click at [426, 226] on span "Custom Date" at bounding box center [475, 233] width 129 height 14
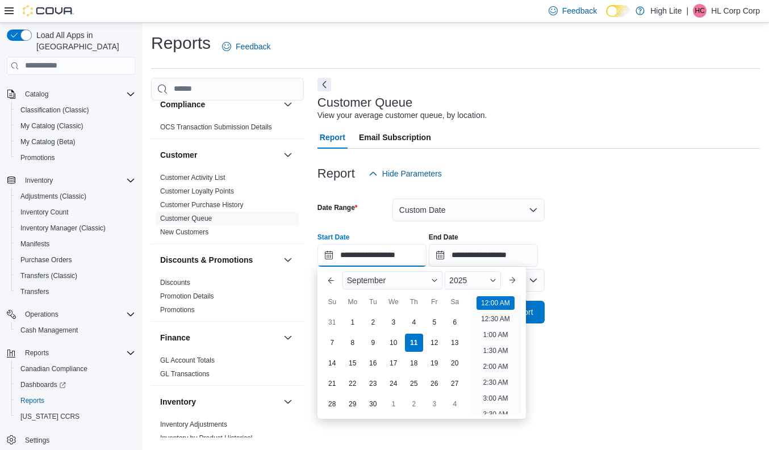
click at [332, 257] on input "**********" at bounding box center [371, 255] width 109 height 23
click at [392, 279] on div "September" at bounding box center [392, 280] width 100 height 18
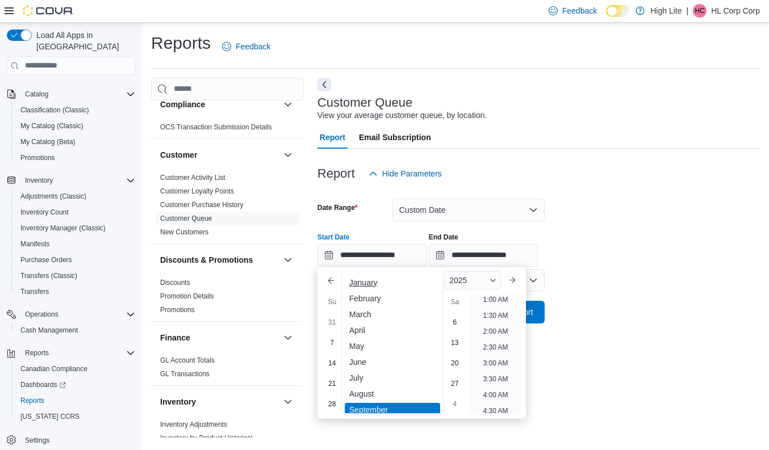
click at [374, 283] on div "January" at bounding box center [392, 283] width 95 height 14
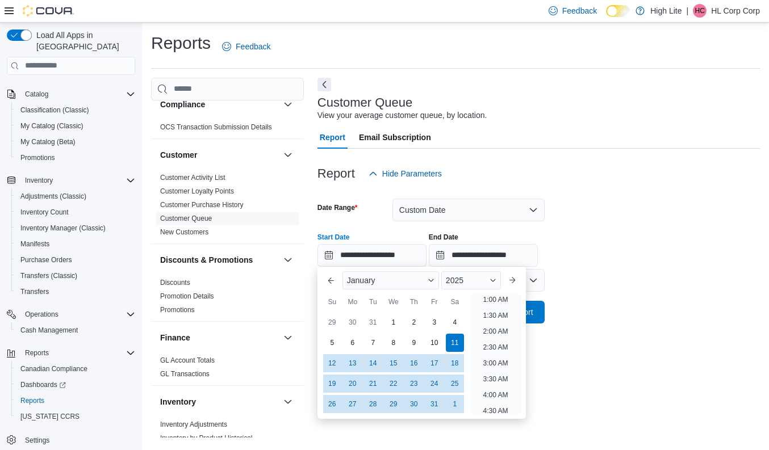
scroll to position [2, 0]
click at [391, 318] on div "1" at bounding box center [393, 322] width 20 height 20
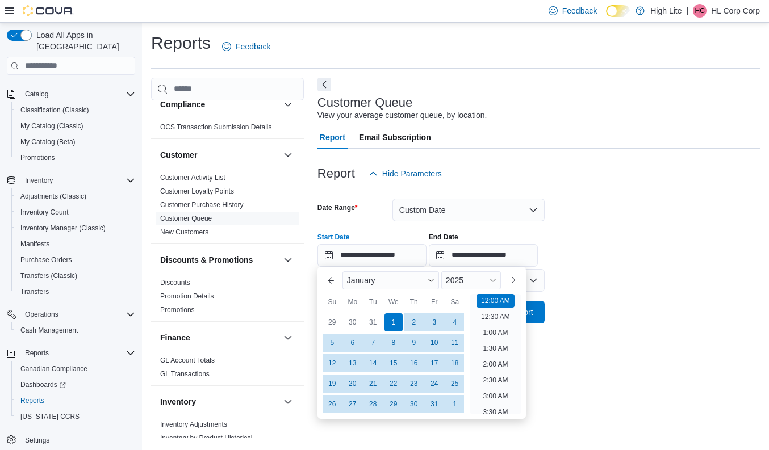
click at [483, 276] on div "2025" at bounding box center [471, 280] width 60 height 18
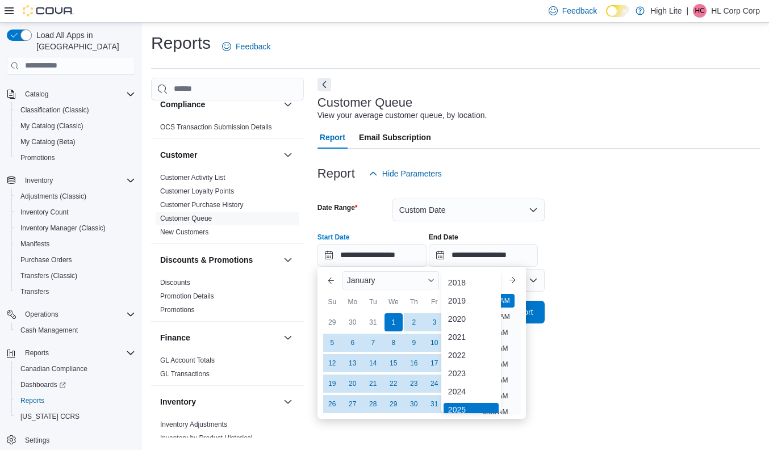
scroll to position [3, 0]
click at [467, 278] on div "2018" at bounding box center [471, 280] width 55 height 14
type input "**********"
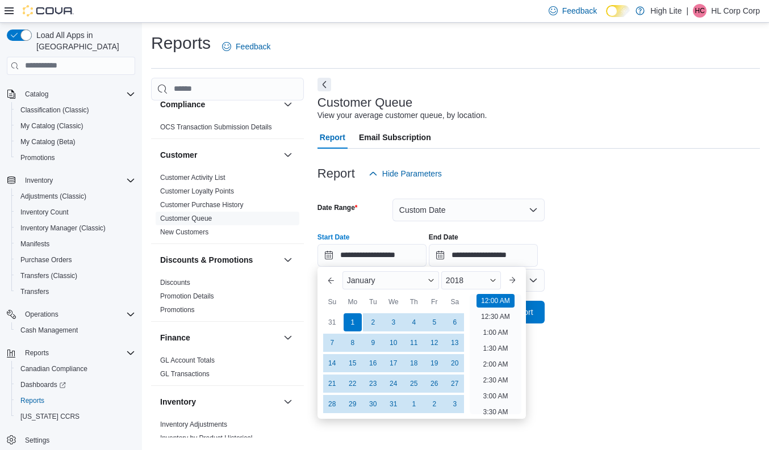
click at [647, 267] on div at bounding box center [538, 268] width 442 height 2
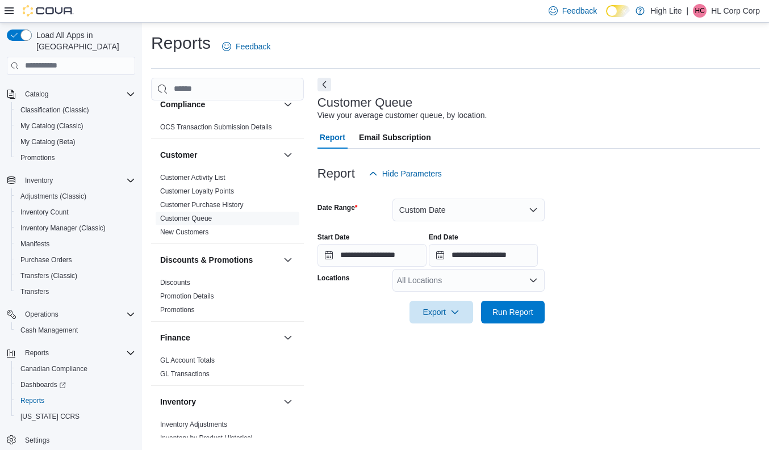
click at [518, 281] on div "All Locations" at bounding box center [468, 280] width 152 height 23
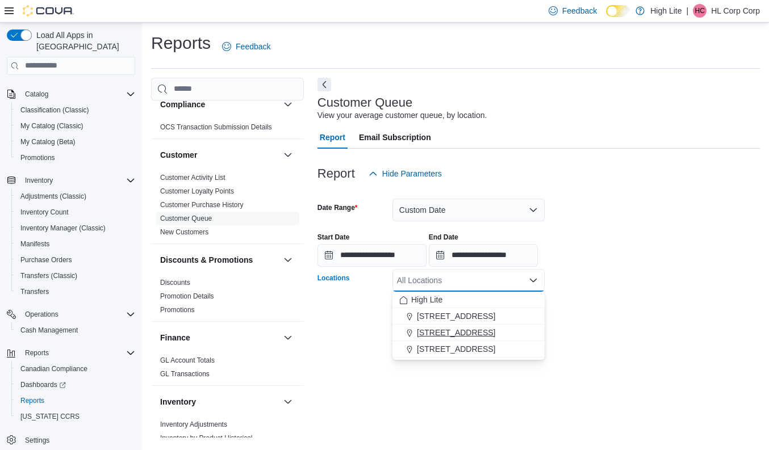
click at [448, 329] on span "[STREET_ADDRESS]" at bounding box center [456, 332] width 78 height 11
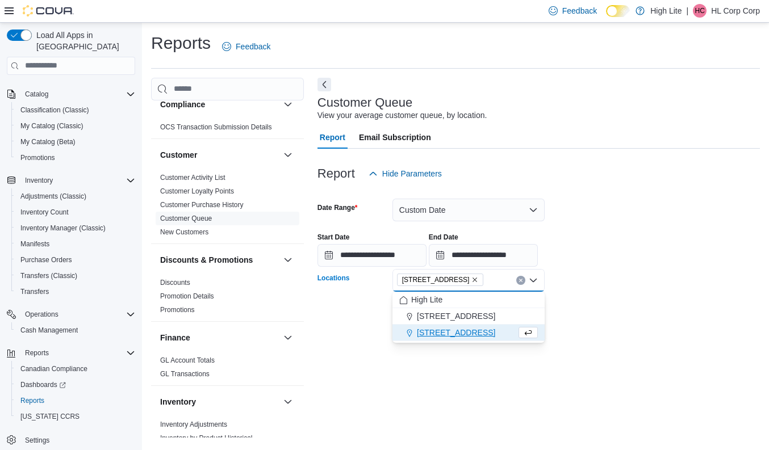
click at [446, 337] on span "[STREET_ADDRESS]" at bounding box center [456, 332] width 78 height 11
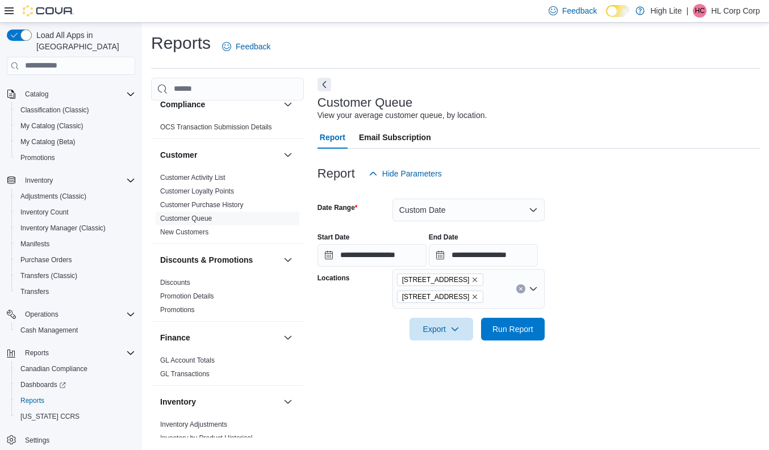
click at [619, 300] on form "**********" at bounding box center [538, 263] width 442 height 156
click at [499, 327] on span "Run Report" at bounding box center [512, 328] width 41 height 11
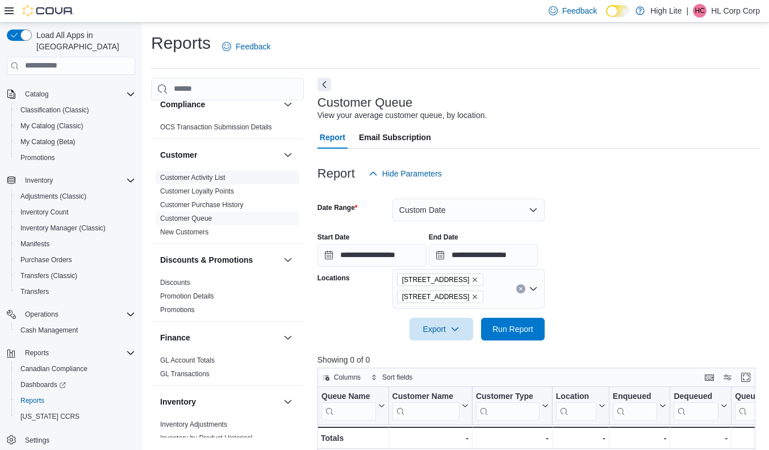
click at [207, 179] on link "Customer Activity List" at bounding box center [192, 178] width 65 height 8
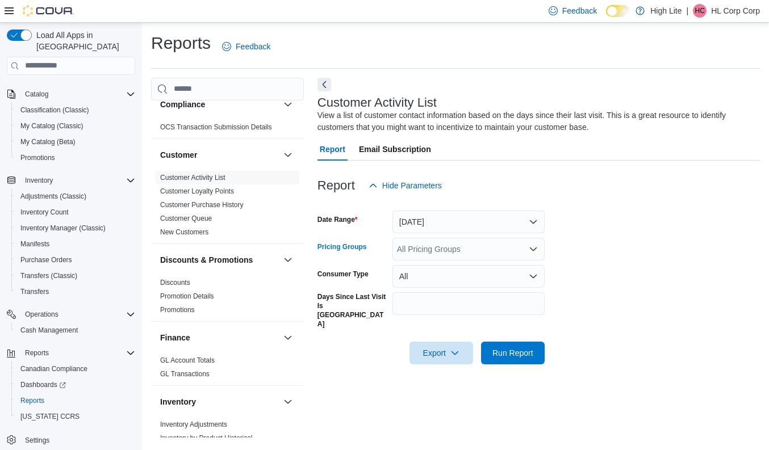
click at [415, 250] on div "All Pricing Groups" at bounding box center [468, 249] width 152 height 23
click at [624, 224] on form "Date Range [DATE] Pricing Groups All Pricing Groups Combo box. Selected. Combo …" at bounding box center [538, 281] width 442 height 168
click at [462, 274] on button "All" at bounding box center [468, 276] width 152 height 23
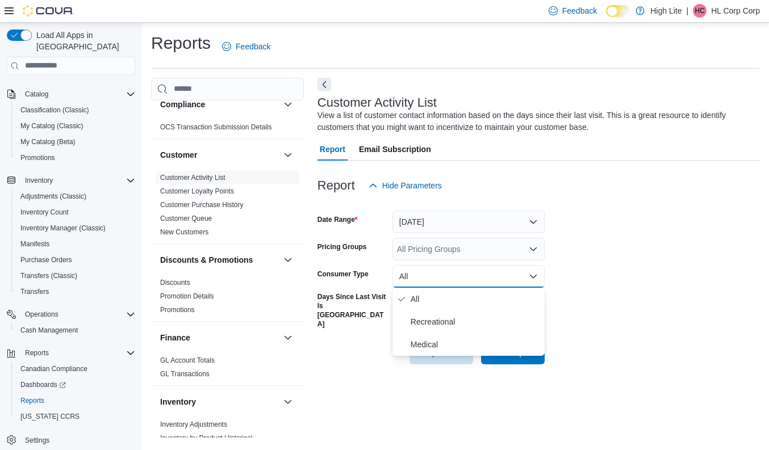
click at [581, 265] on form "Date Range [DATE] Pricing Groups All Pricing Groups Consumer Type All Days Sinc…" at bounding box center [538, 281] width 442 height 168
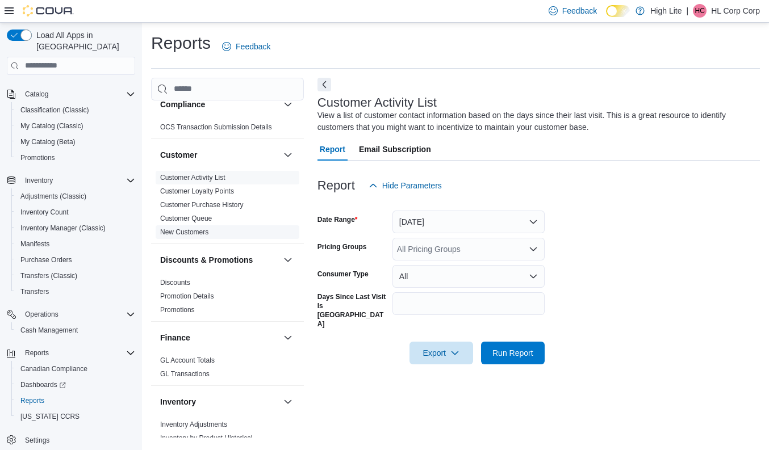
click at [199, 232] on link "New Customers" at bounding box center [184, 232] width 48 height 8
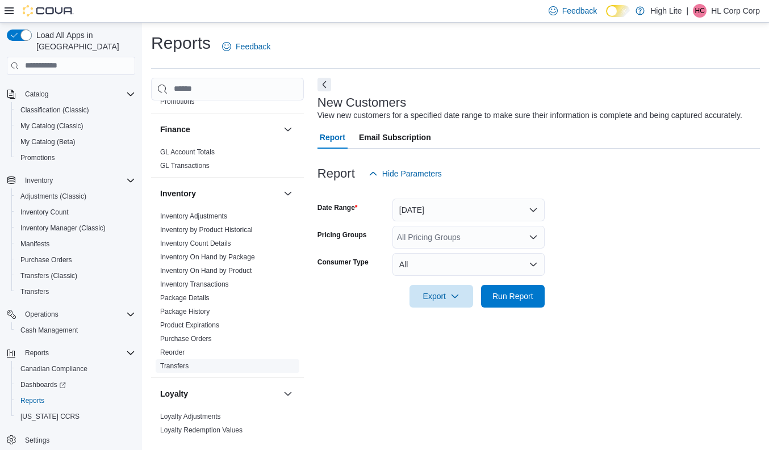
scroll to position [285, 0]
